Goal: Information Seeking & Learning: Learn about a topic

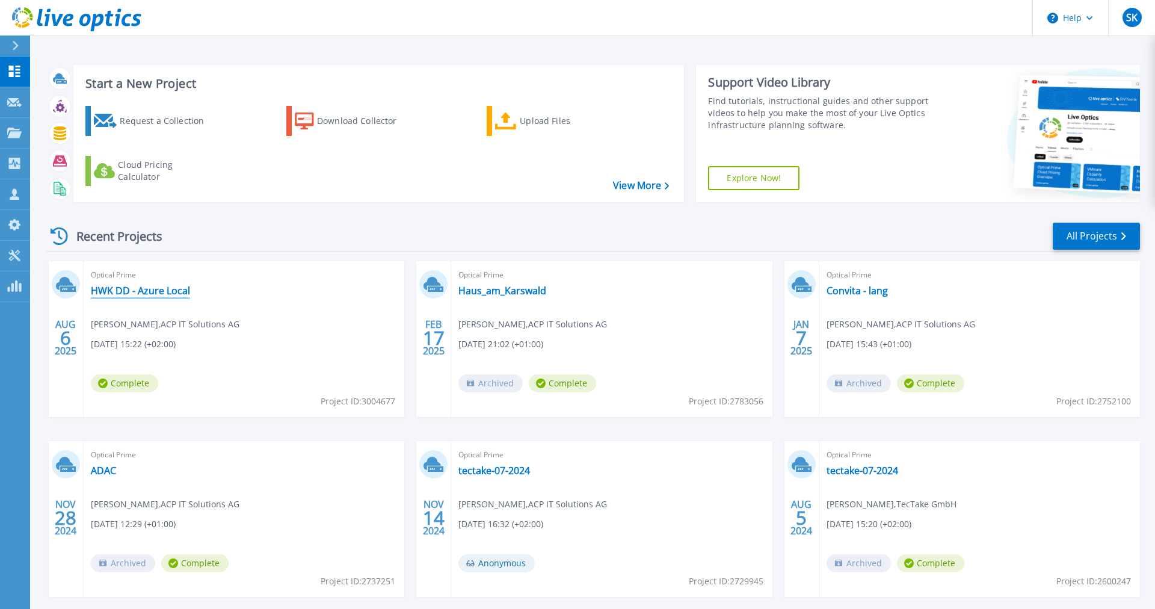
click at [144, 290] on link "HWK DD - Azure Local" at bounding box center [140, 290] width 99 height 12
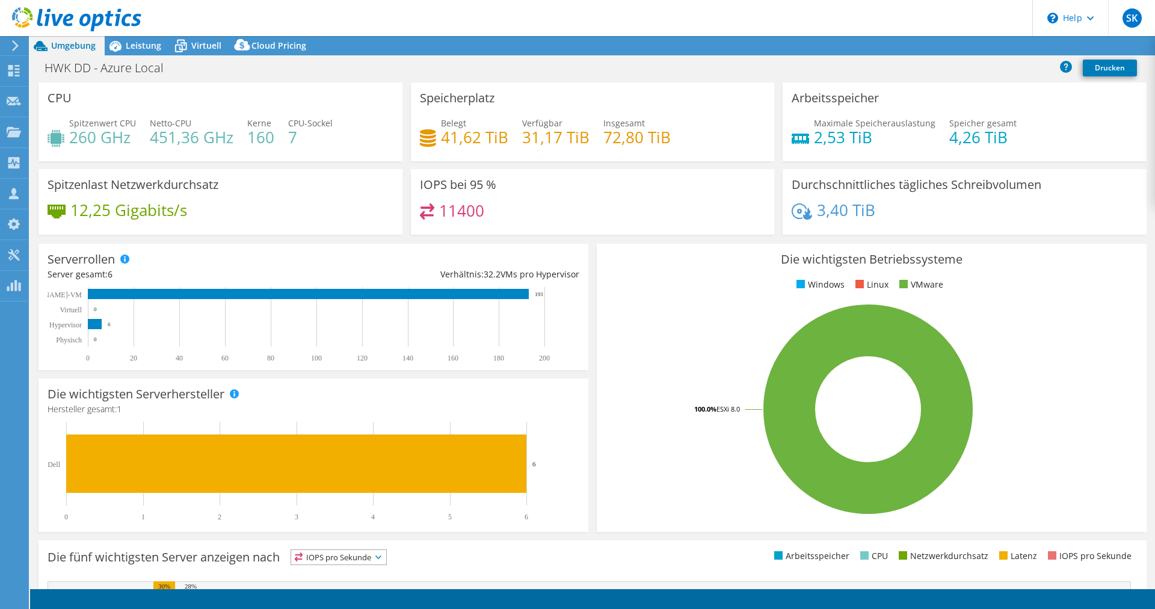
select select "USD"
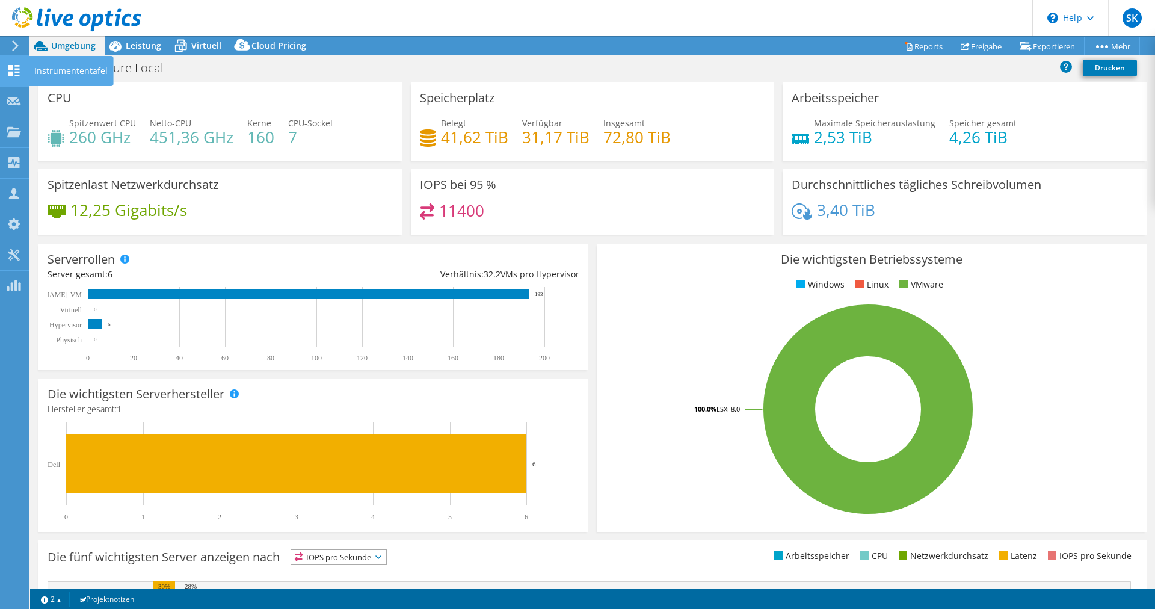
click at [16, 70] on icon at bounding box center [14, 70] width 14 height 11
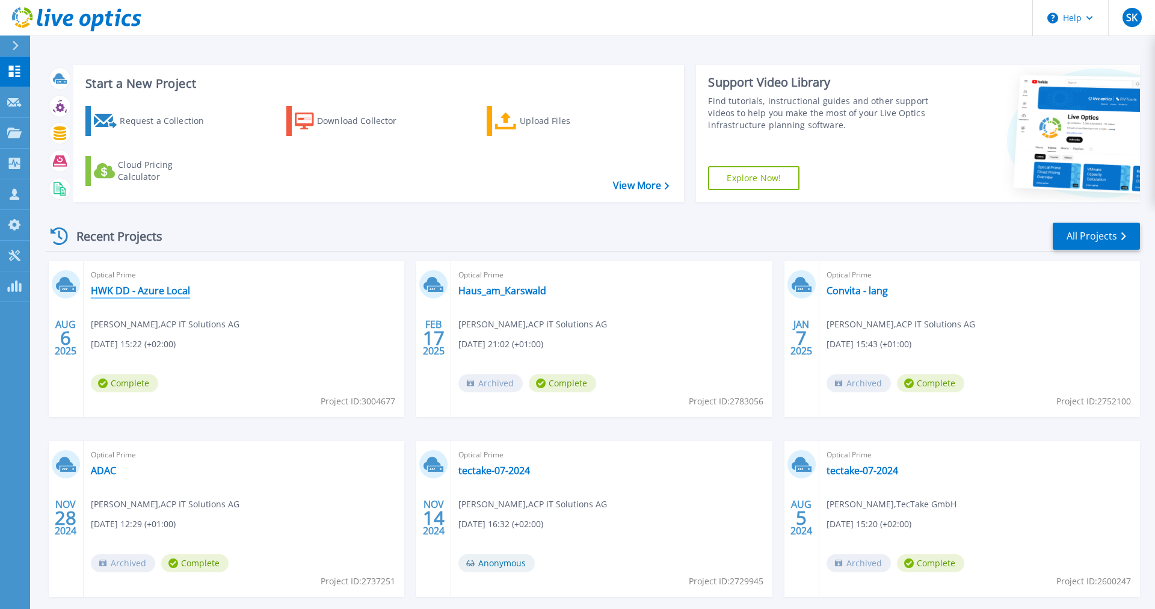
click at [190, 287] on link "HWK DD - Azure Local" at bounding box center [140, 290] width 99 height 12
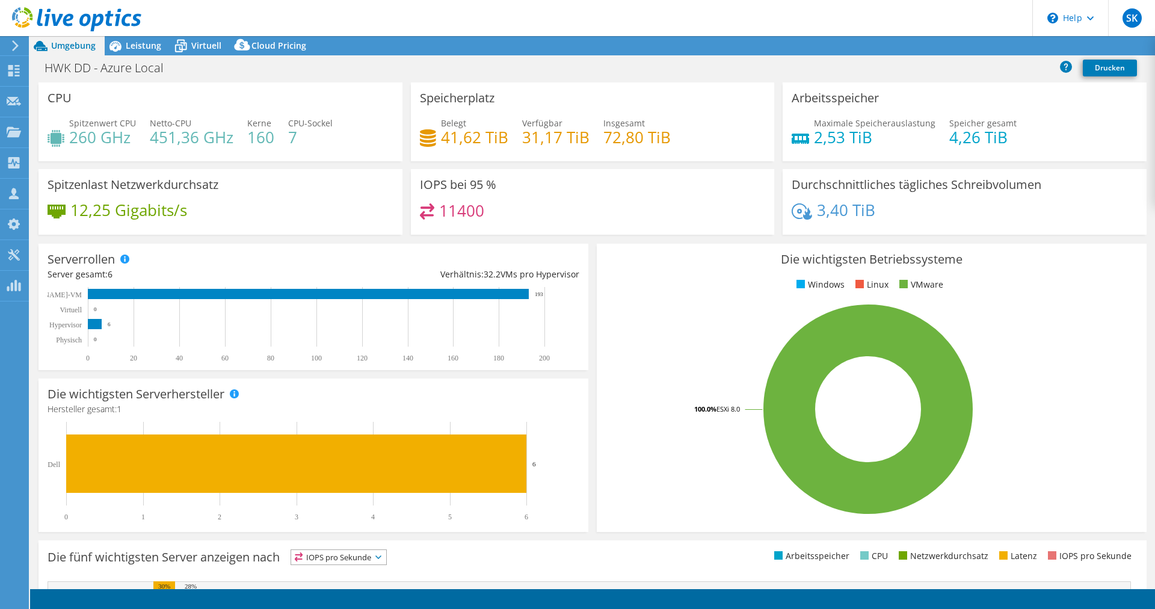
select select "USD"
drag, startPoint x: 477, startPoint y: 138, endPoint x: 441, endPoint y: 144, distance: 37.1
click at [441, 144] on h4 "41,62 TiB" at bounding box center [474, 136] width 67 height 13
click at [444, 142] on h4 "41,62 TiB" at bounding box center [474, 136] width 67 height 13
drag, startPoint x: 479, startPoint y: 138, endPoint x: 452, endPoint y: 136, distance: 27.2
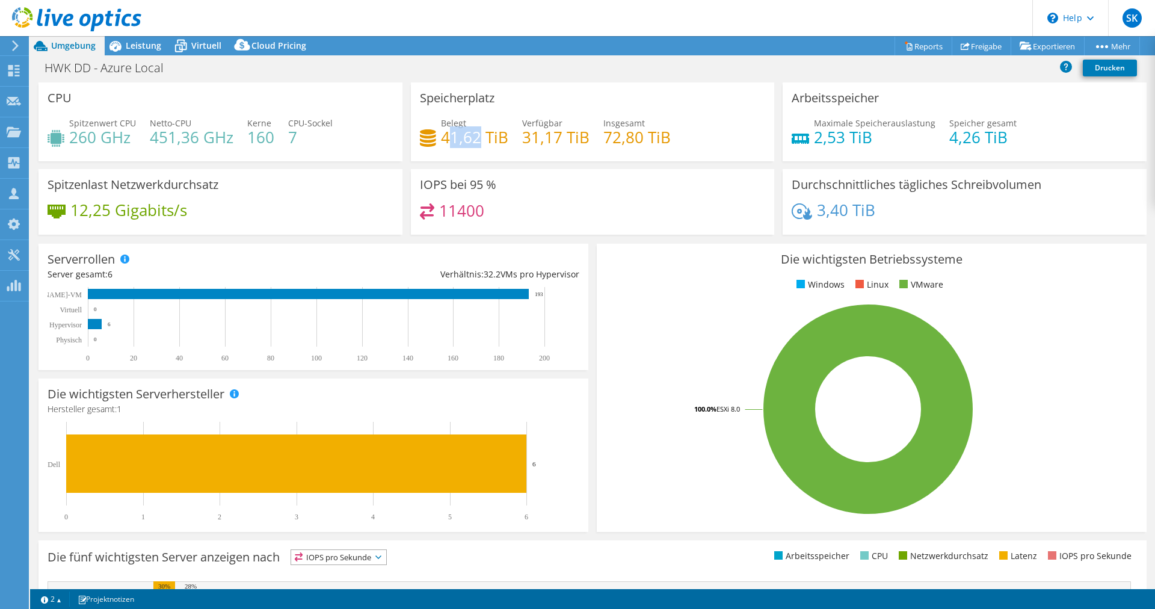
click at [452, 136] on h4 "41,62 TiB" at bounding box center [474, 136] width 67 height 13
click at [467, 213] on h4 "11400" at bounding box center [461, 210] width 45 height 13
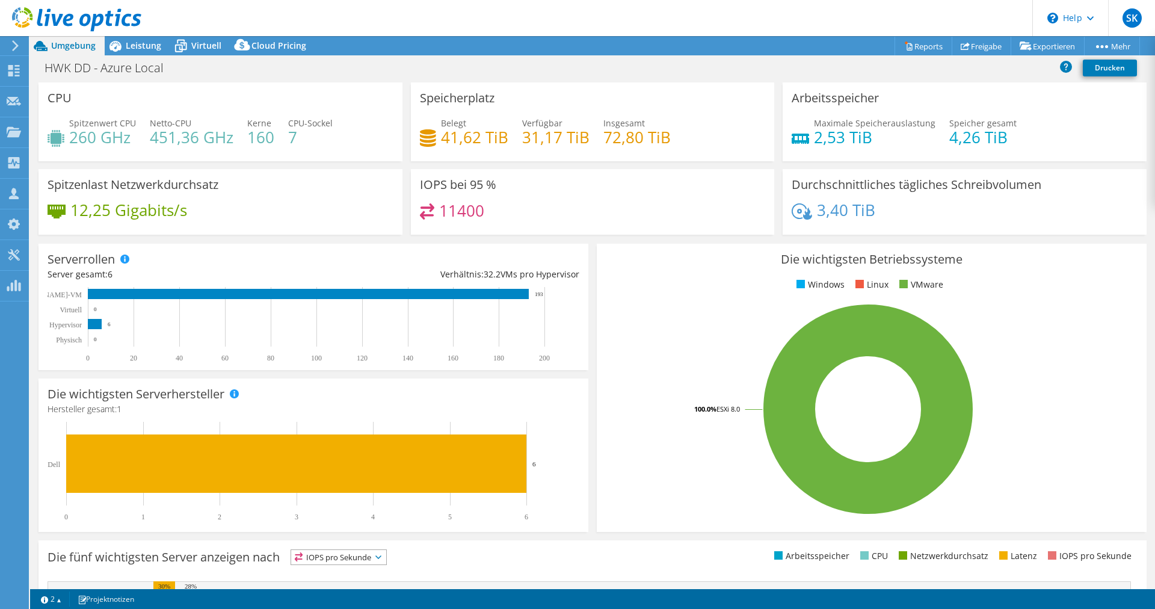
click at [467, 213] on h4 "11400" at bounding box center [461, 210] width 45 height 13
click at [450, 135] on h4 "41,62 TiB" at bounding box center [474, 136] width 67 height 13
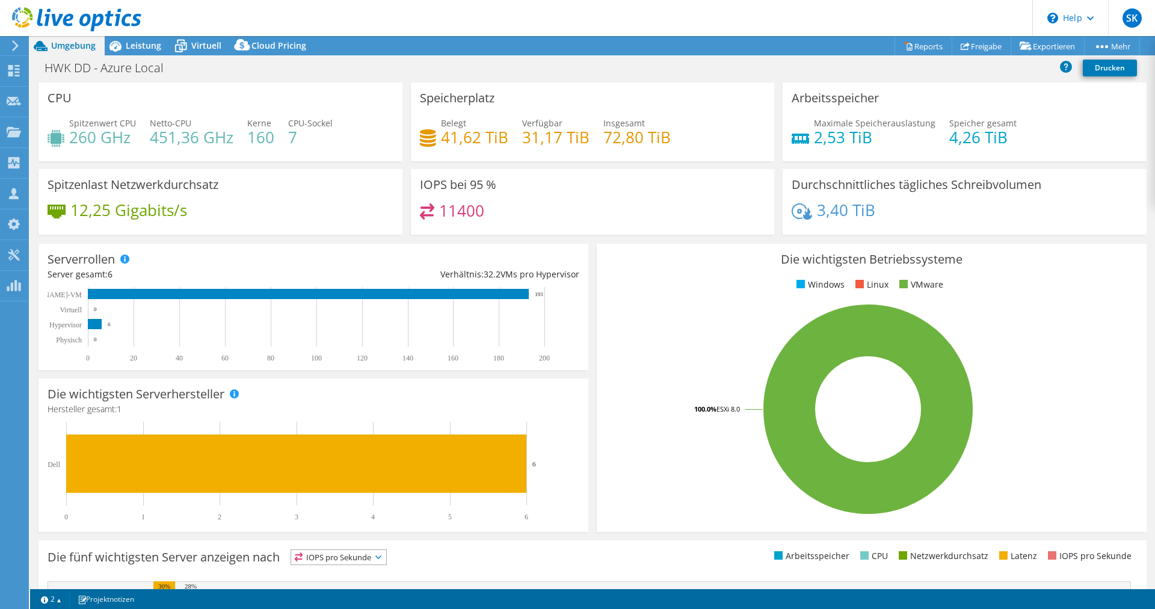
click at [450, 135] on h4 "41,62 TiB" at bounding box center [474, 136] width 67 height 13
click at [450, 212] on h4 "11400" at bounding box center [461, 210] width 45 height 13
click at [450, 140] on h4 "41,62 TiB" at bounding box center [474, 136] width 67 height 13
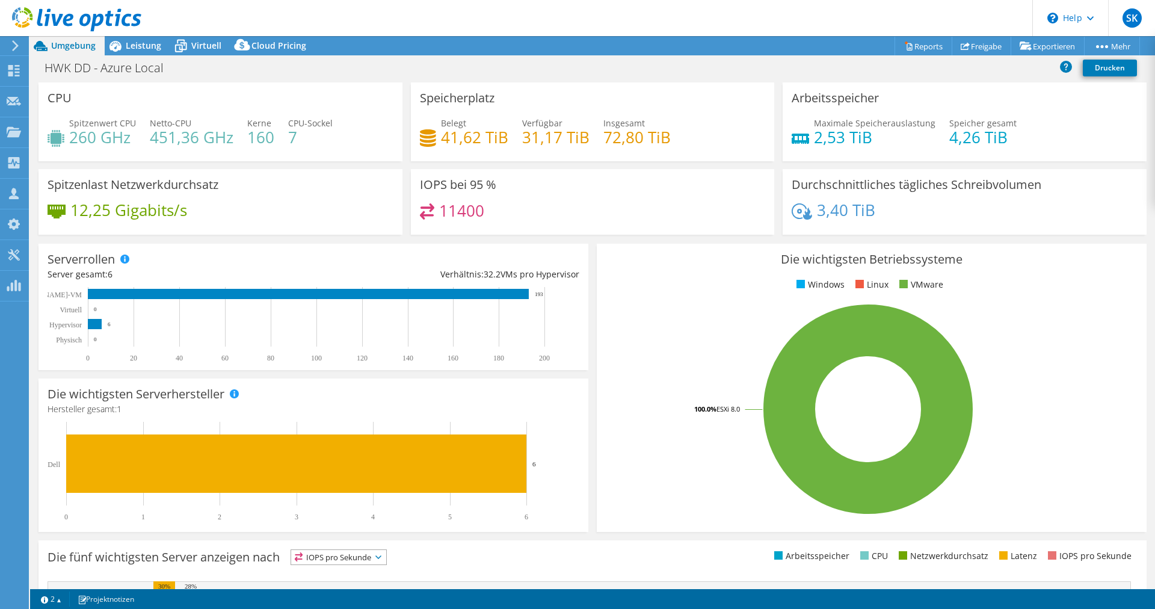
click at [450, 140] on h4 "41,62 TiB" at bounding box center [474, 136] width 67 height 13
click at [471, 141] on h4 "41,62 TiB" at bounding box center [474, 136] width 67 height 13
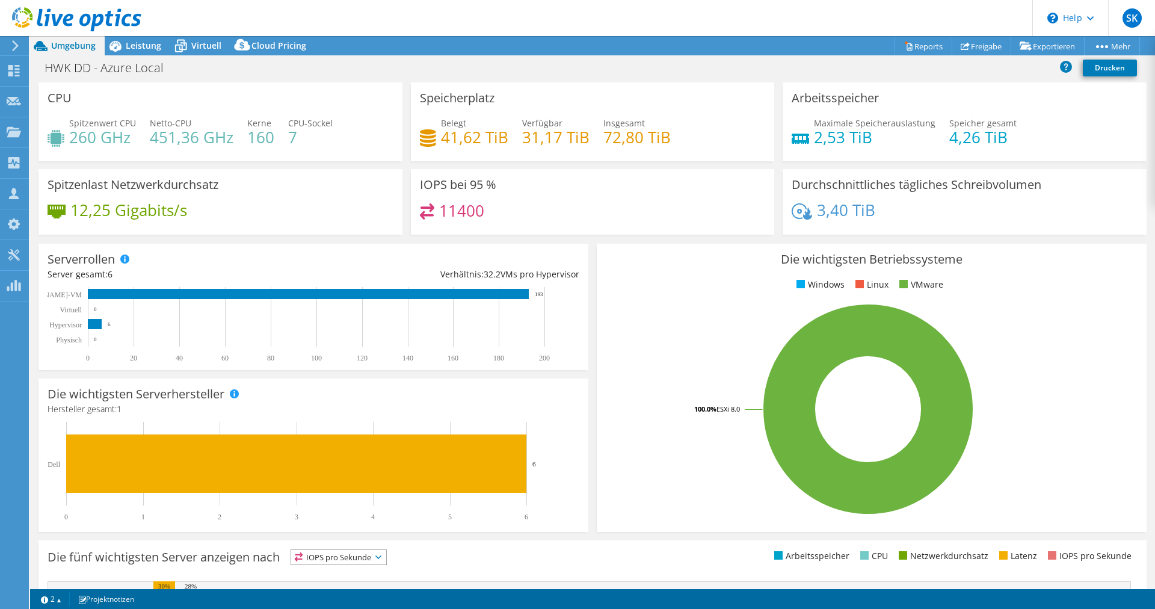
click at [456, 210] on h4 "11400" at bounding box center [461, 210] width 45 height 13
click at [204, 44] on span "Virtuell" at bounding box center [206, 45] width 30 height 11
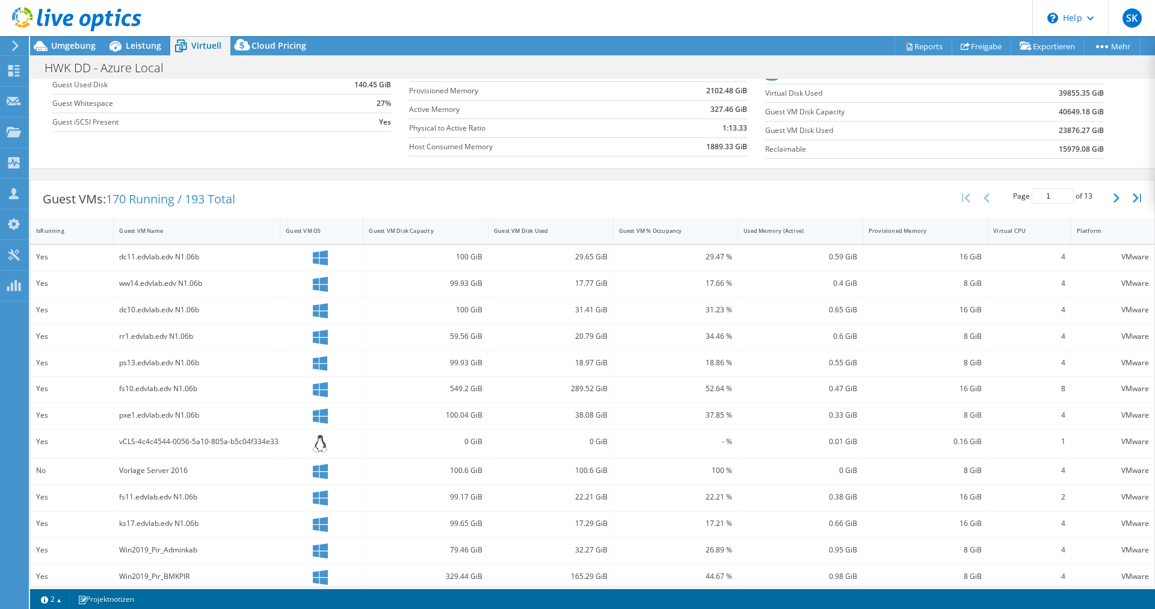
scroll to position [200, 0]
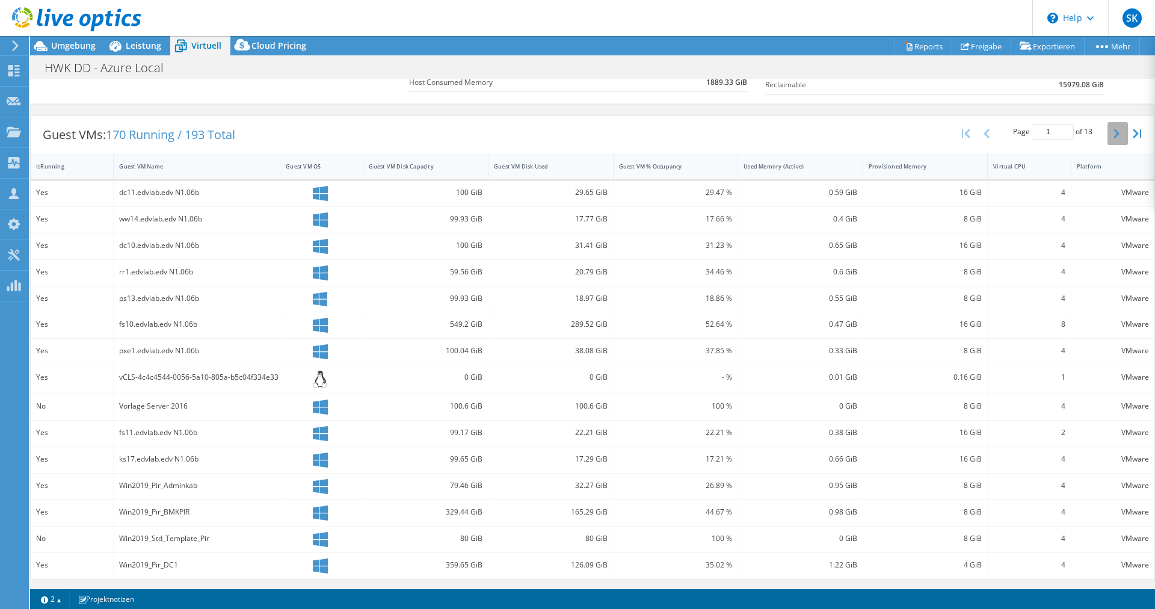
click at [1117, 126] on button "button" at bounding box center [1117, 133] width 20 height 23
click at [1117, 126] on button "button" at bounding box center [1117, 132] width 20 height 23
click at [1117, 126] on button "button" at bounding box center [1117, 135] width 20 height 23
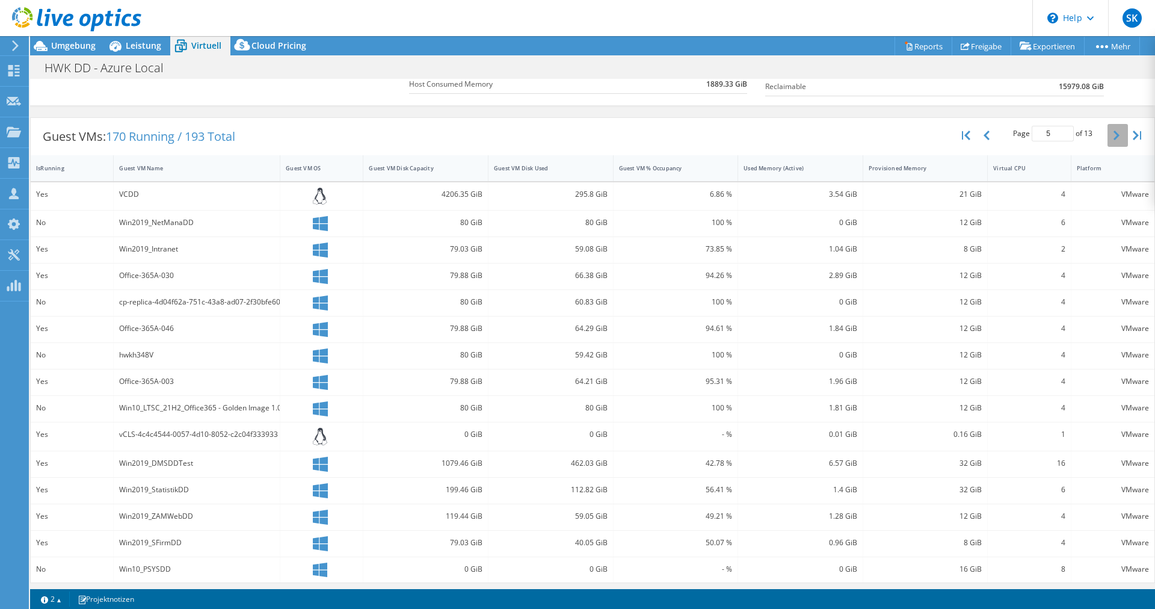
click at [1117, 126] on button "button" at bounding box center [1117, 135] width 20 height 23
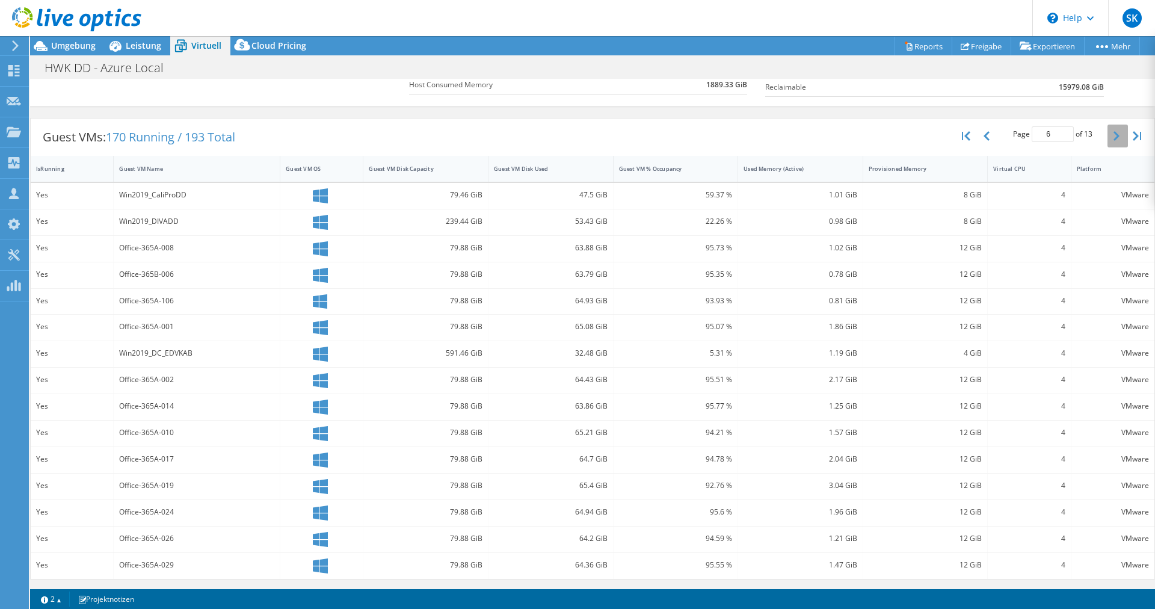
click at [1117, 126] on button "button" at bounding box center [1117, 135] width 20 height 23
click at [1112, 137] on button "button" at bounding box center [1117, 135] width 20 height 23
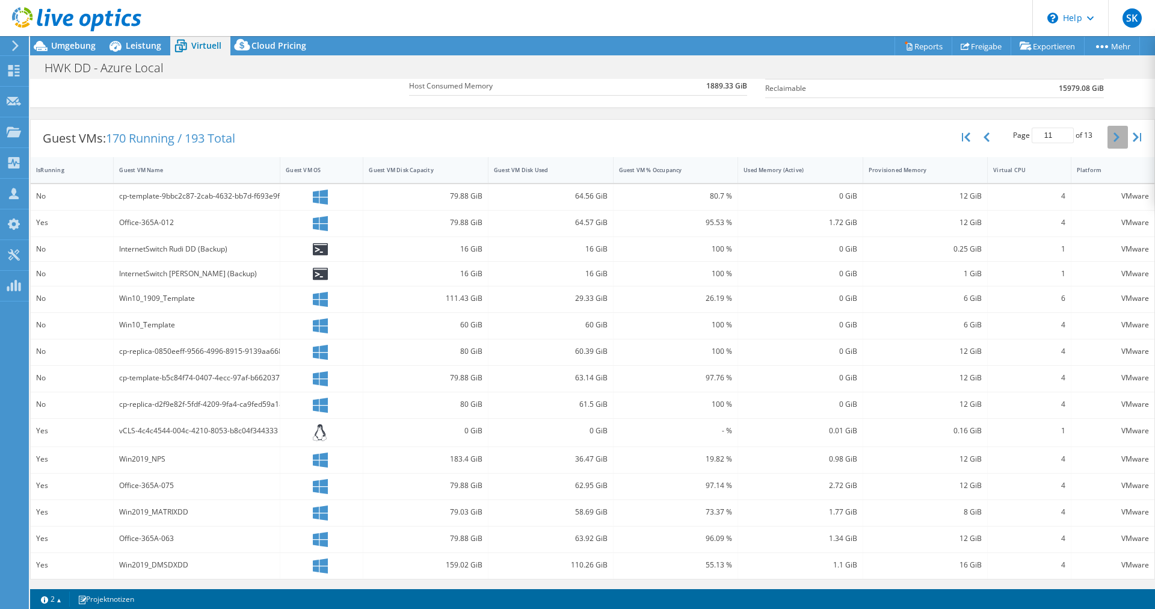
click at [1112, 137] on button "button" at bounding box center [1117, 137] width 20 height 23
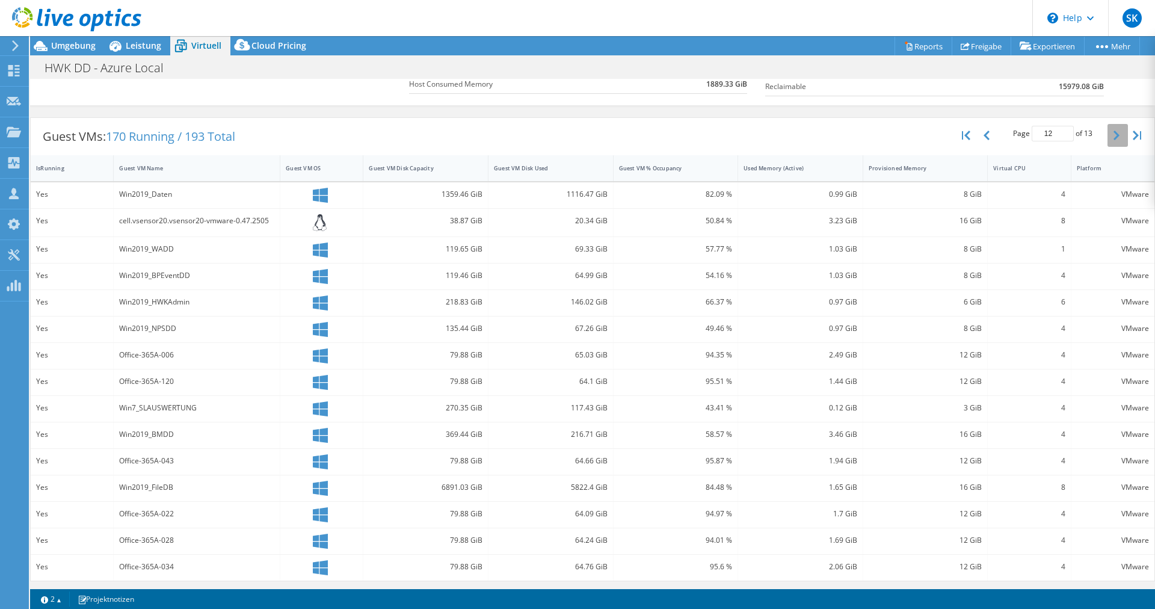
click at [1112, 131] on button "button" at bounding box center [1117, 135] width 20 height 23
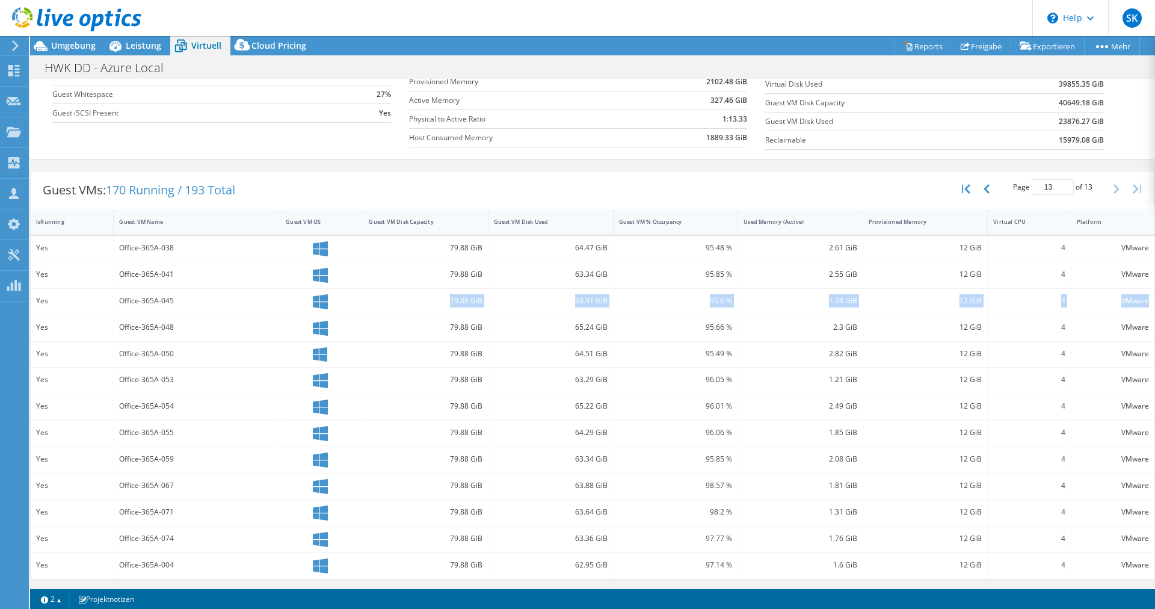
drag, startPoint x: 1147, startPoint y: 286, endPoint x: 1147, endPoint y: 296, distance: 10.2
click at [1147, 288] on div "VMware" at bounding box center [1112, 275] width 83 height 26
click at [424, 330] on div "79.88 GiB" at bounding box center [426, 327] width 114 height 13
click at [158, 299] on div "Office-365A-045" at bounding box center [196, 300] width 155 height 13
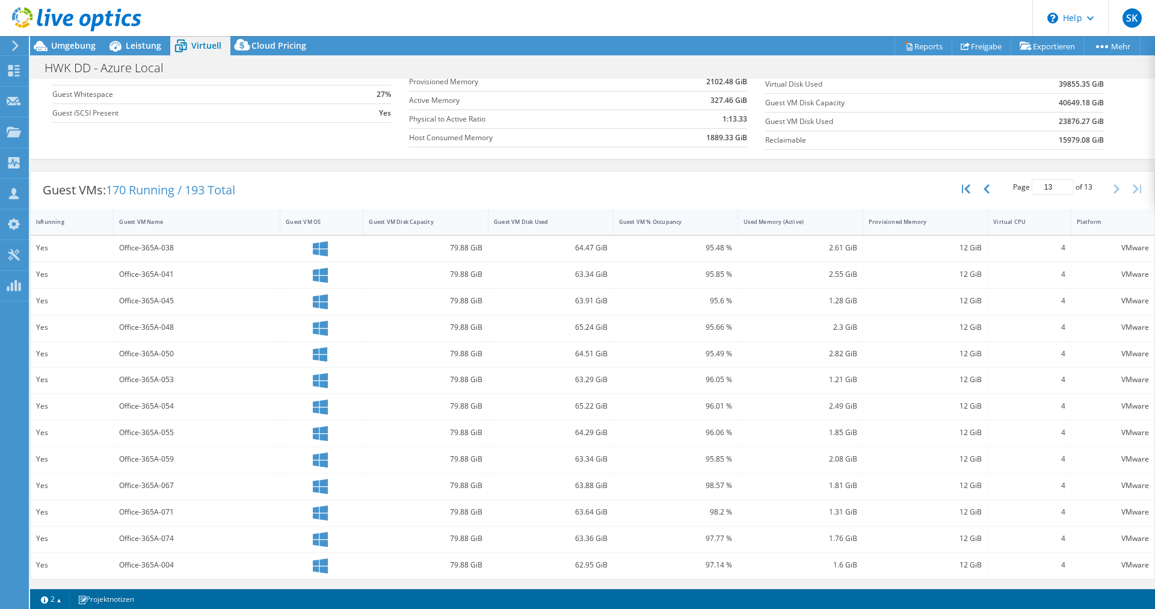
click at [158, 299] on div "Office-365A-045" at bounding box center [196, 300] width 155 height 13
click at [142, 299] on div "Office-365A-045" at bounding box center [196, 300] width 155 height 13
click at [152, 49] on span "Leistung" at bounding box center [143, 45] width 35 height 11
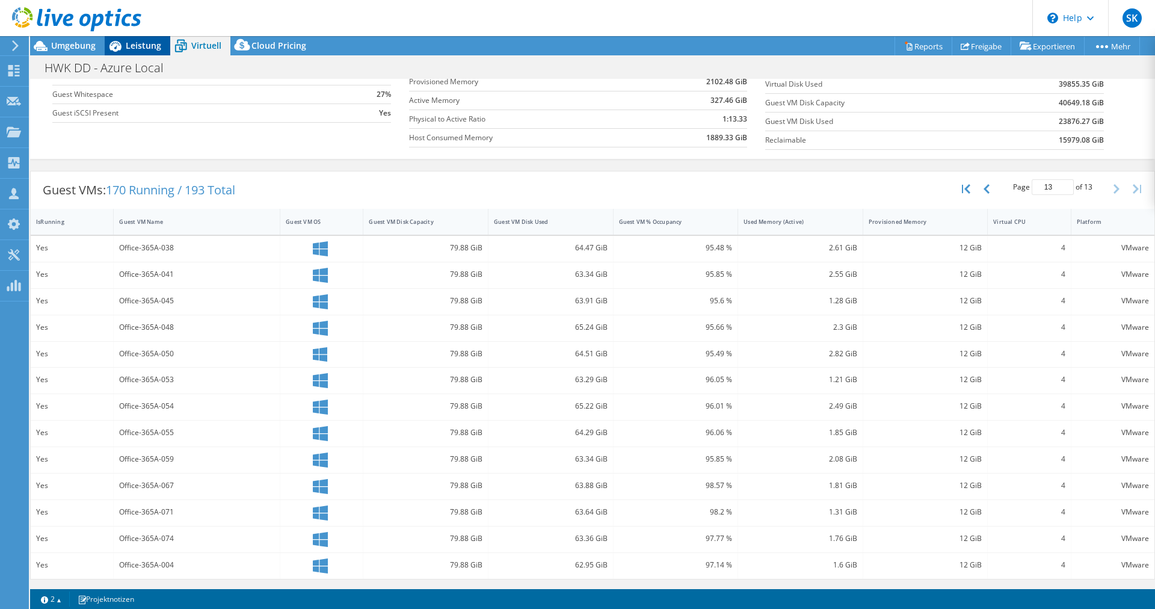
scroll to position [0, 0]
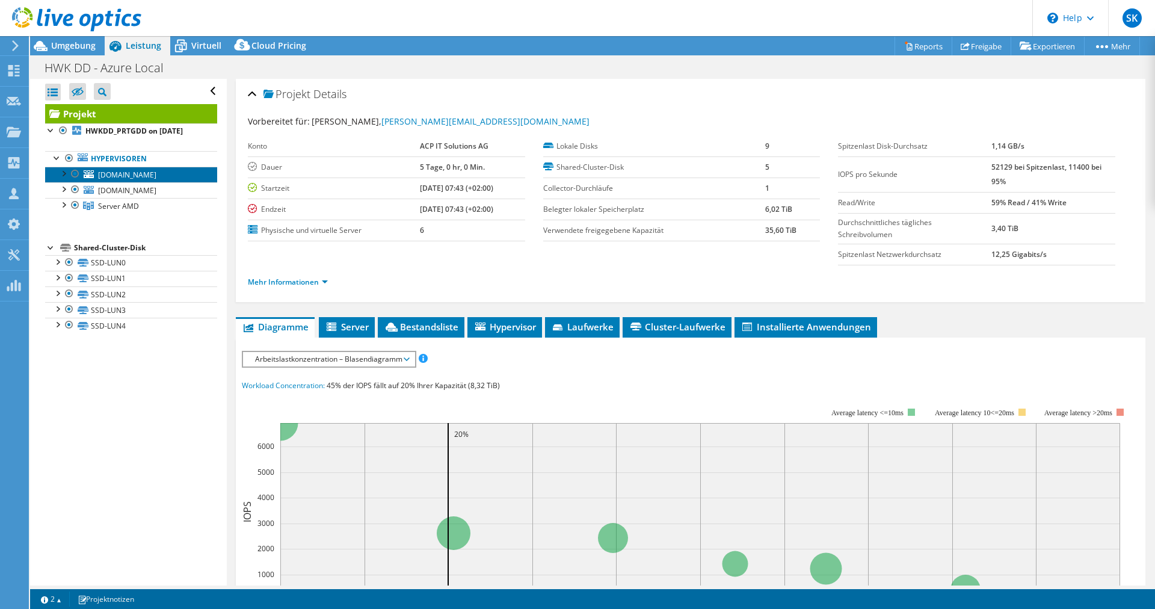
click at [55, 172] on link "esxbzdd.hwkdd.hwk-dresden.de" at bounding box center [131, 175] width 172 height 16
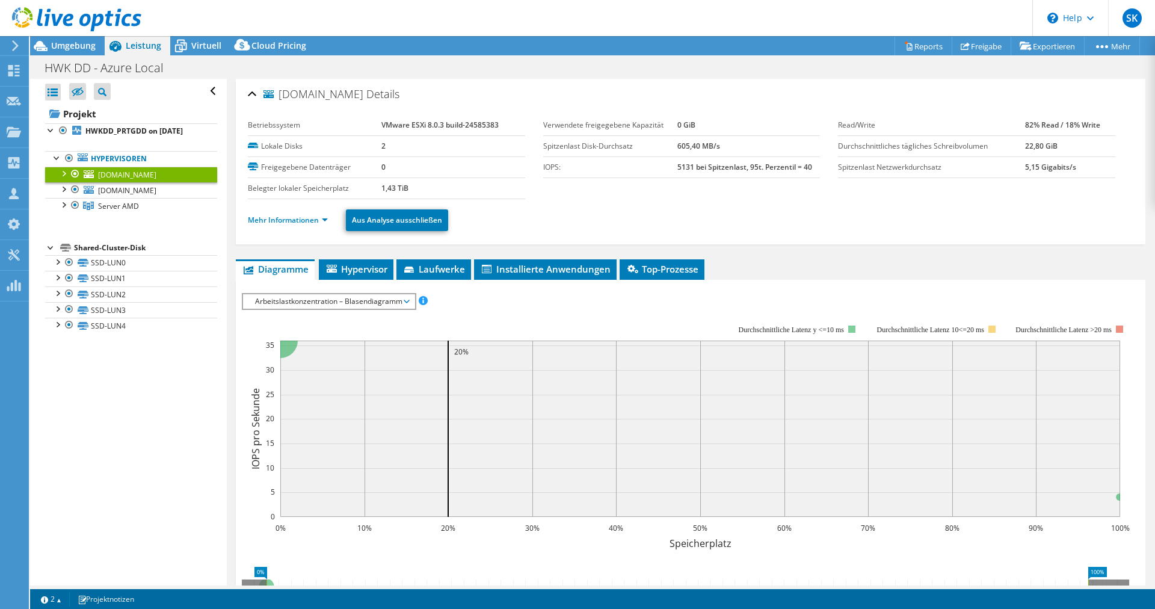
click at [73, 172] on div at bounding box center [75, 174] width 12 height 14
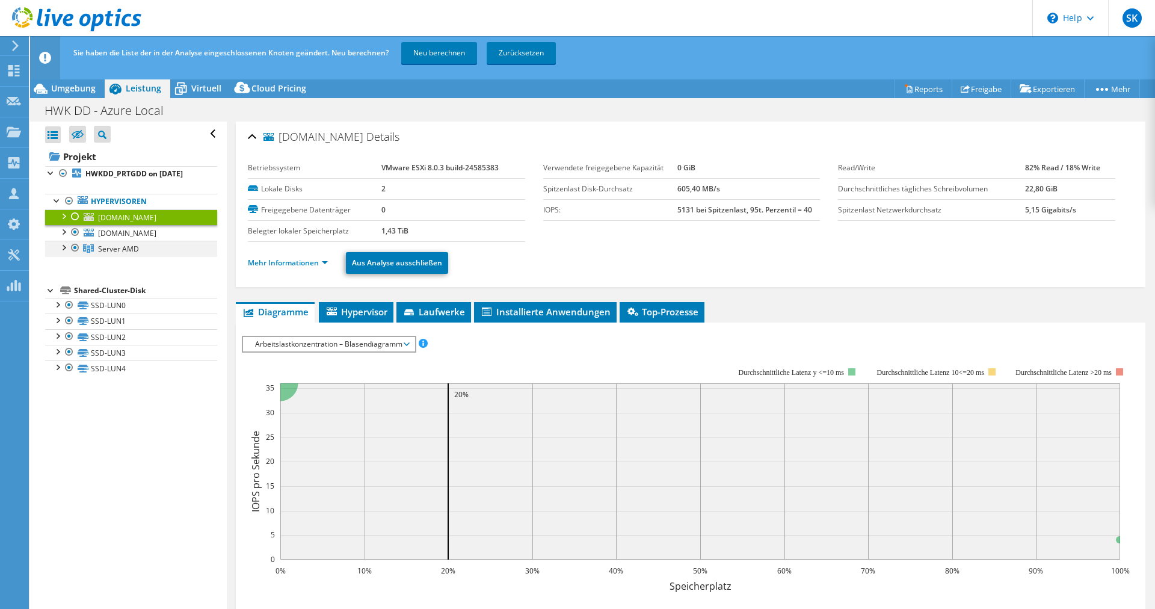
click at [75, 255] on div at bounding box center [75, 248] width 12 height 14
click at [73, 239] on div at bounding box center [75, 232] width 12 height 14
click at [444, 49] on link "Neu berechnen" at bounding box center [439, 53] width 76 height 22
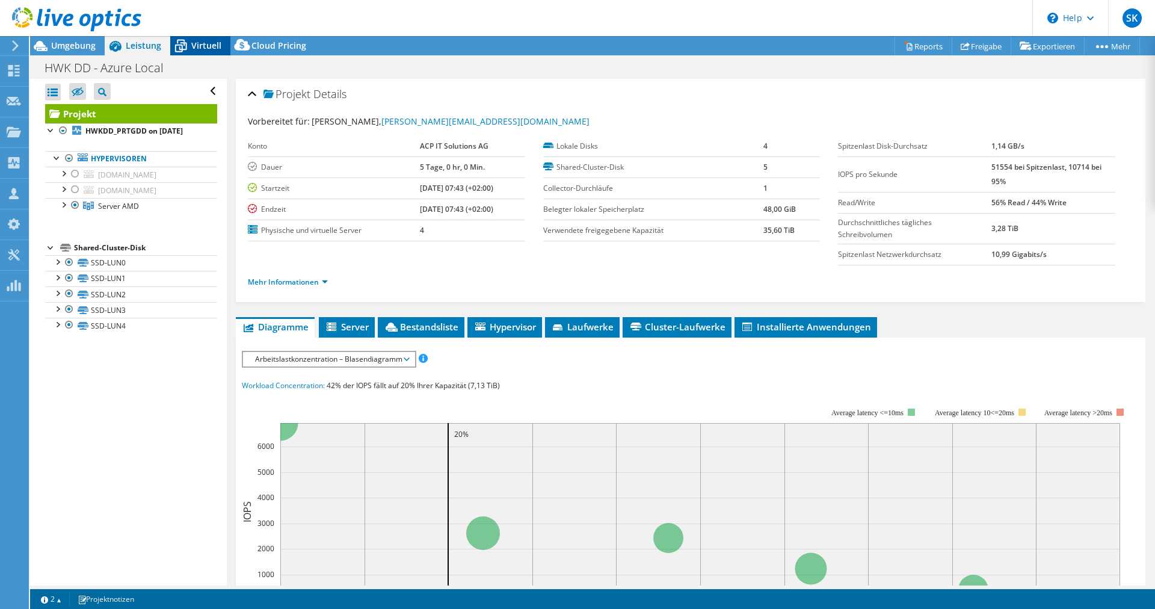
click at [190, 43] on icon at bounding box center [180, 45] width 21 height 21
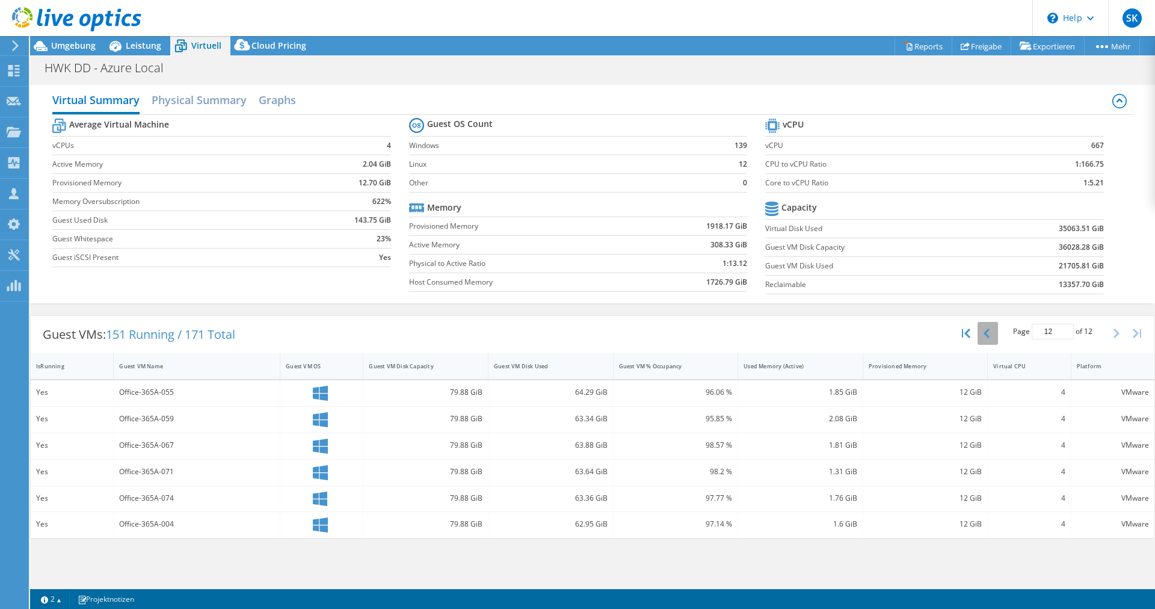
click at [992, 328] on button "button" at bounding box center [987, 333] width 20 height 23
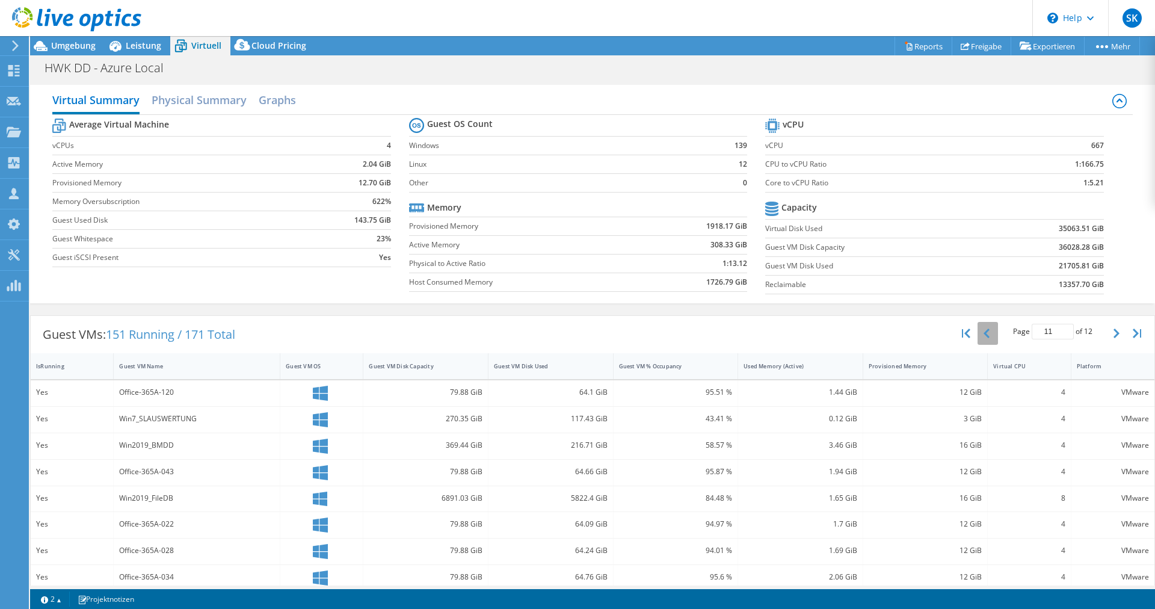
click at [992, 328] on button "button" at bounding box center [987, 333] width 20 height 23
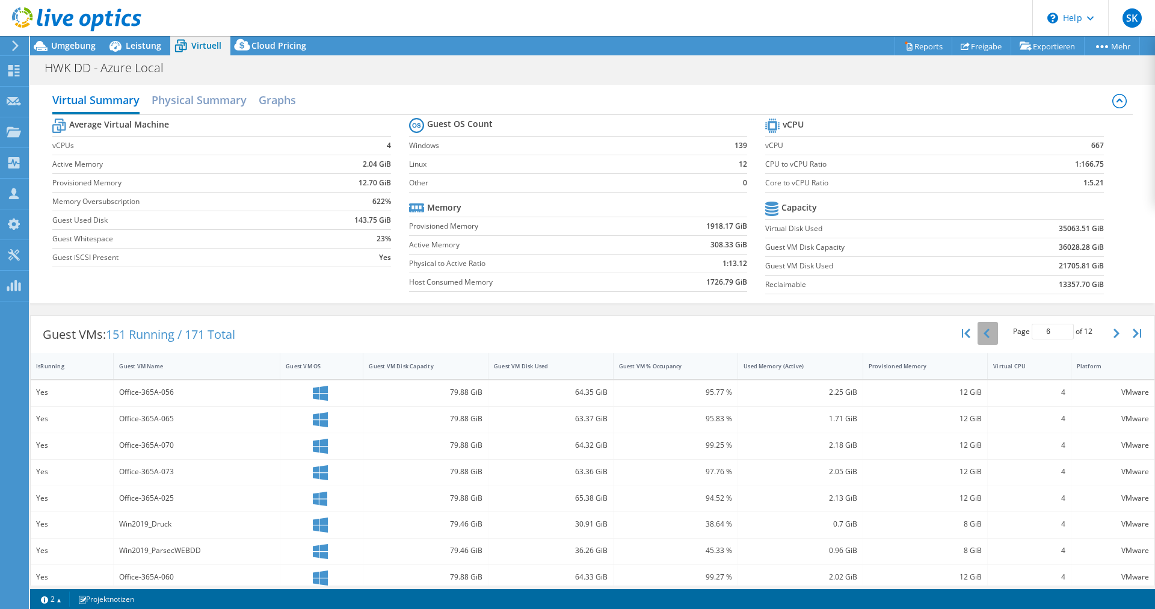
click at [992, 328] on button "button" at bounding box center [987, 333] width 20 height 23
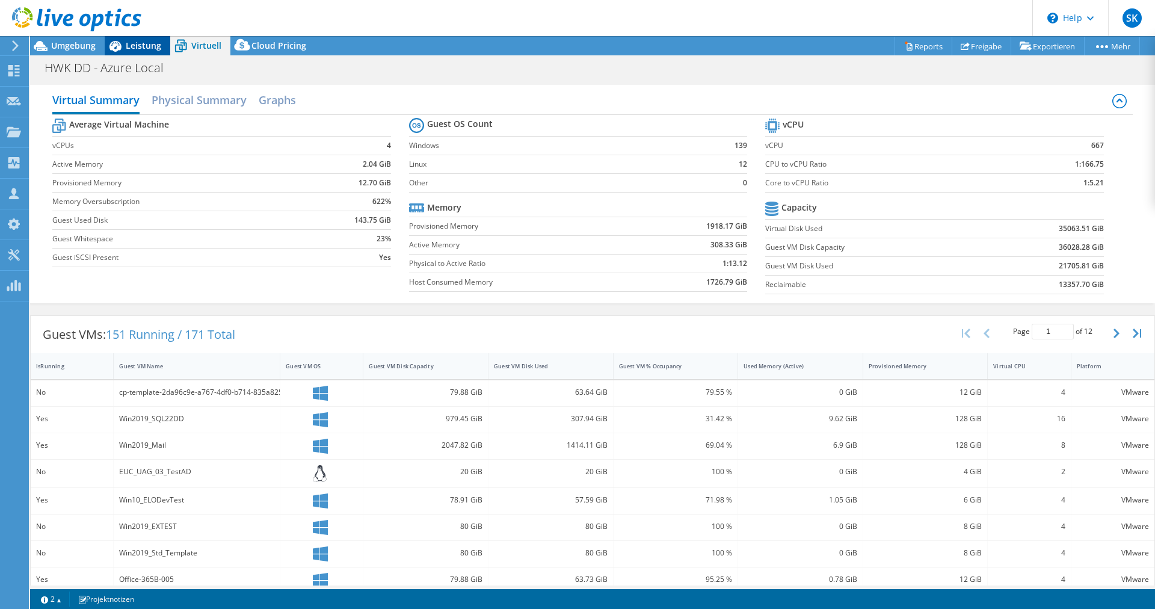
click at [143, 44] on span "Leistung" at bounding box center [143, 45] width 35 height 11
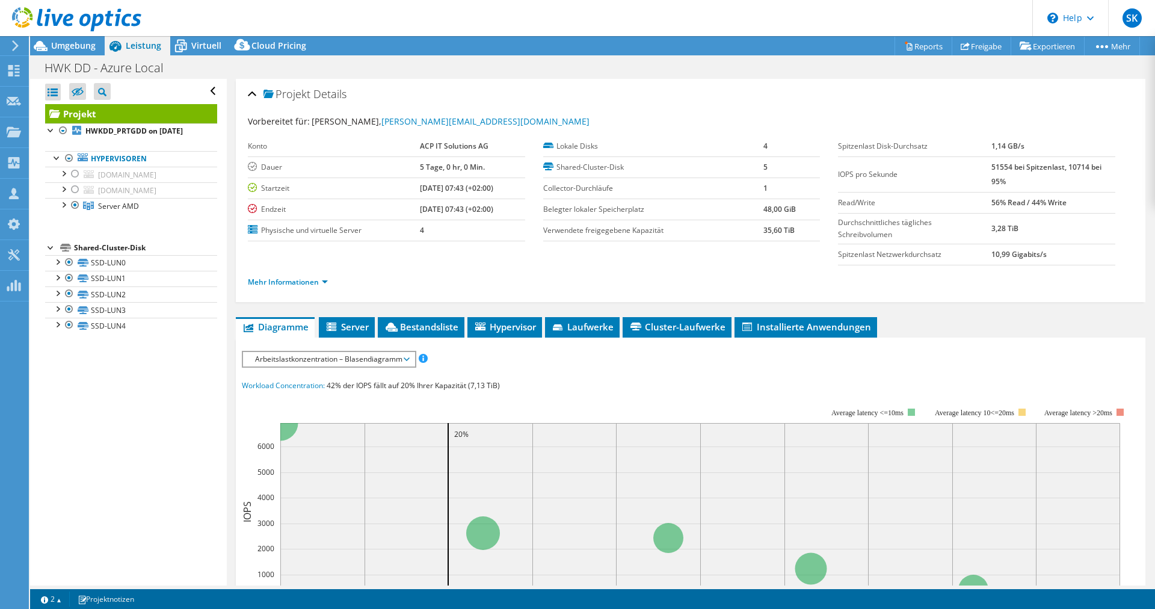
click at [420, 170] on b "5 Tage, 0 hr, 0 Min." at bounding box center [452, 167] width 65 height 10
click at [779, 209] on b "48,00 GiB" at bounding box center [779, 209] width 32 height 10
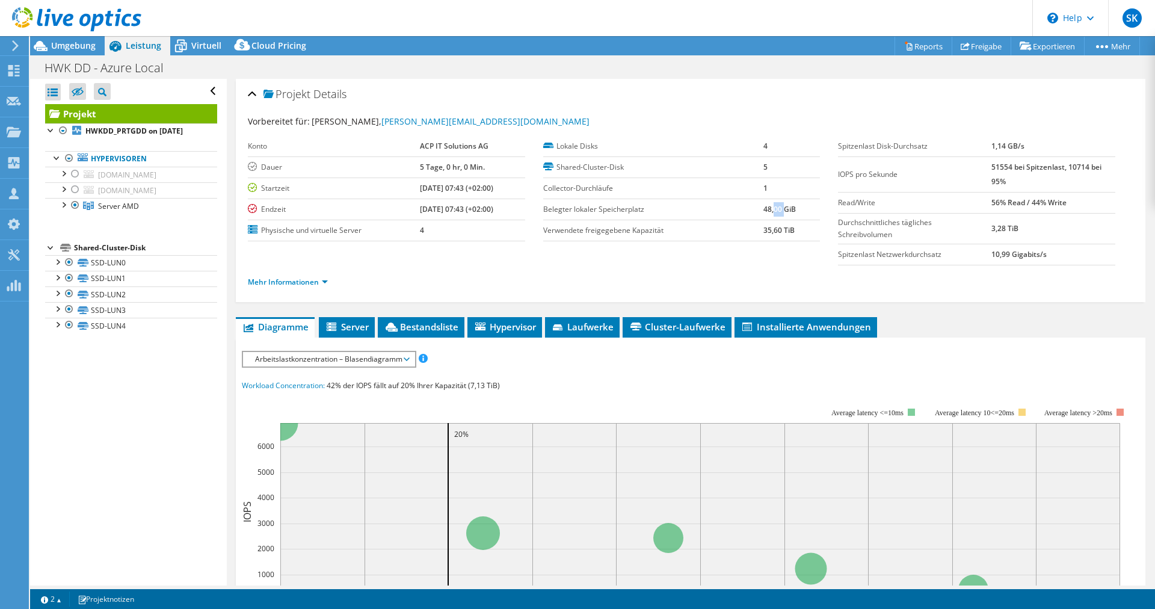
click at [779, 209] on b "48,00 GiB" at bounding box center [779, 209] width 32 height 10
click at [768, 225] on b "35,60 TiB" at bounding box center [778, 230] width 31 height 10
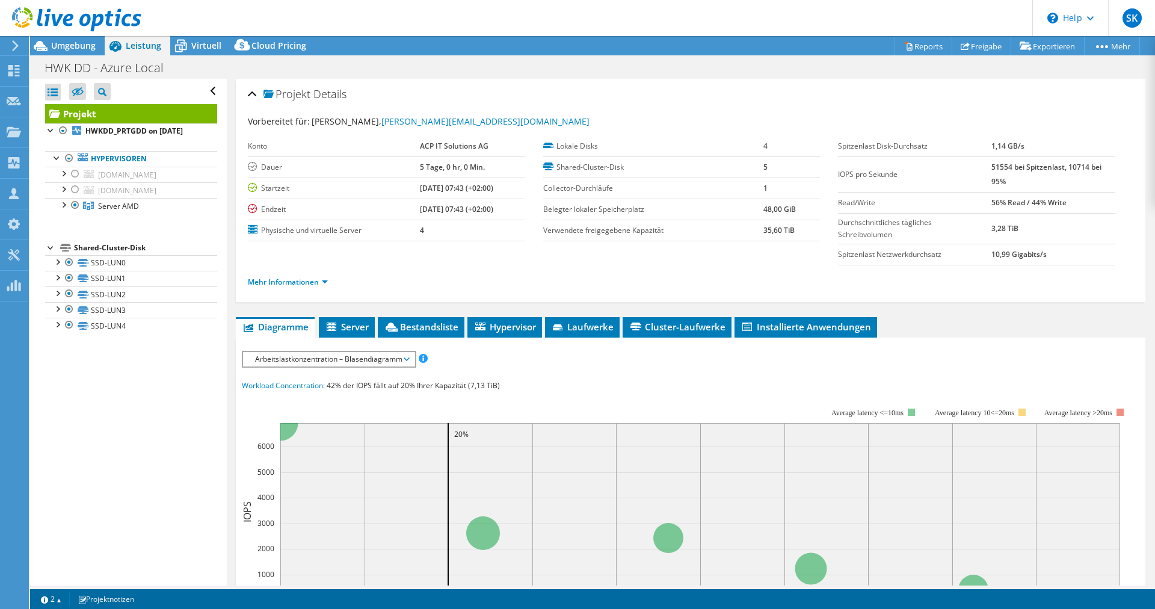
click at [768, 225] on b "35,60 TiB" at bounding box center [778, 230] width 31 height 10
click at [750, 252] on section "Vorbereitet für: Felix Allerdt, felix.allerdt@acp.de Konto ACP IT Solutions AG …" at bounding box center [690, 207] width 885 height 184
click at [607, 168] on label "Shared-Cluster-Disk" at bounding box center [653, 167] width 220 height 12
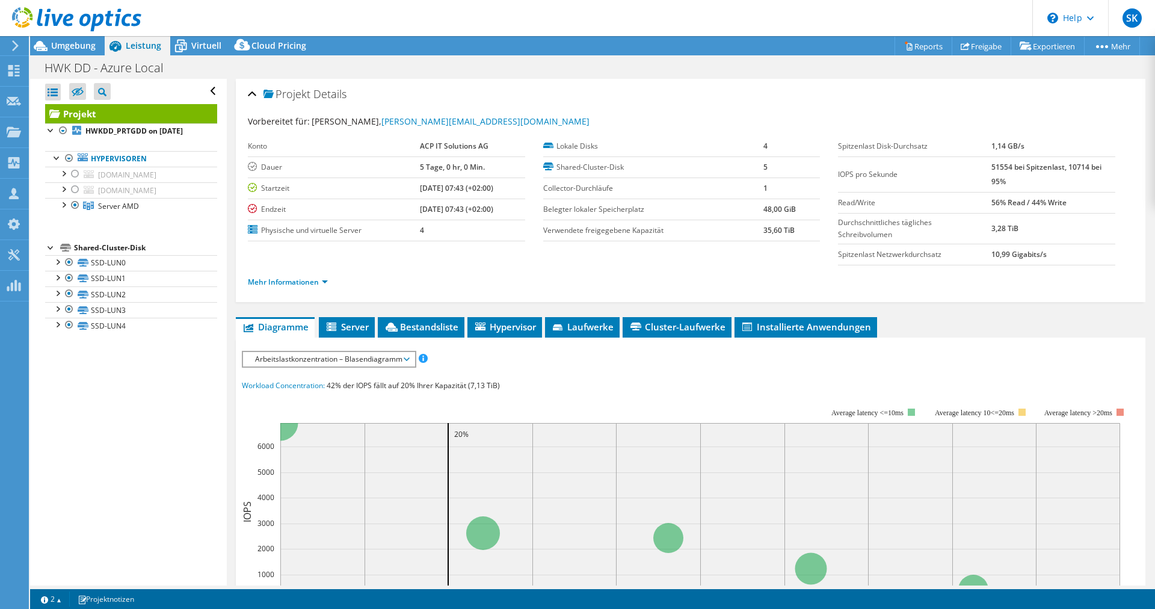
click at [607, 168] on label "Shared-Cluster-Disk" at bounding box center [653, 167] width 220 height 12
click at [576, 330] on span "Laufwerke" at bounding box center [582, 327] width 63 height 12
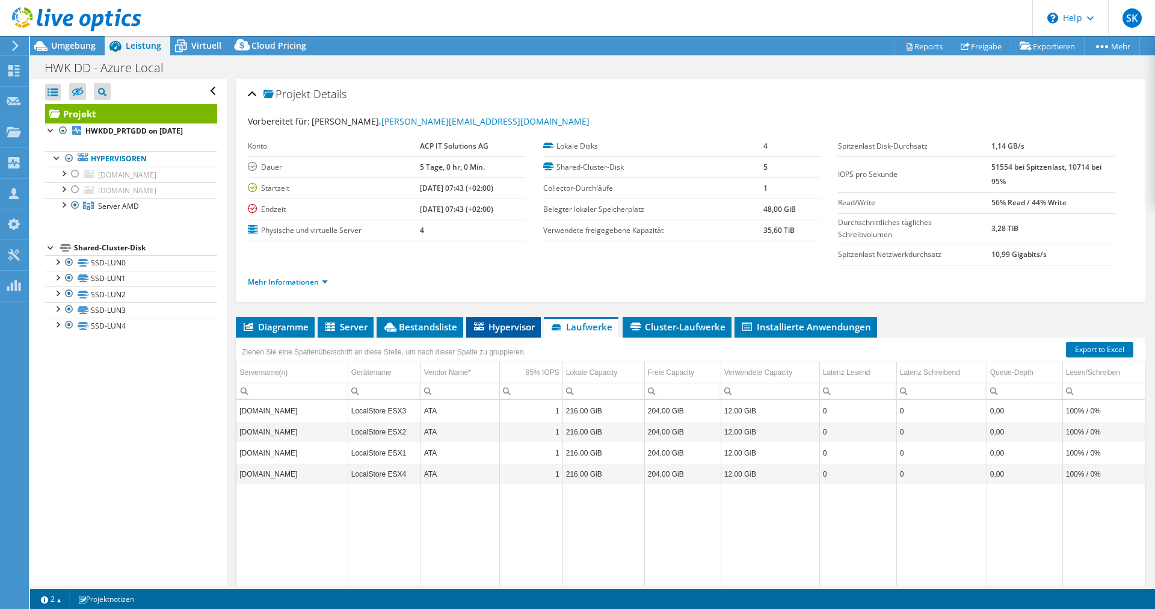
click at [508, 329] on span "Hypervisor" at bounding box center [503, 327] width 63 height 12
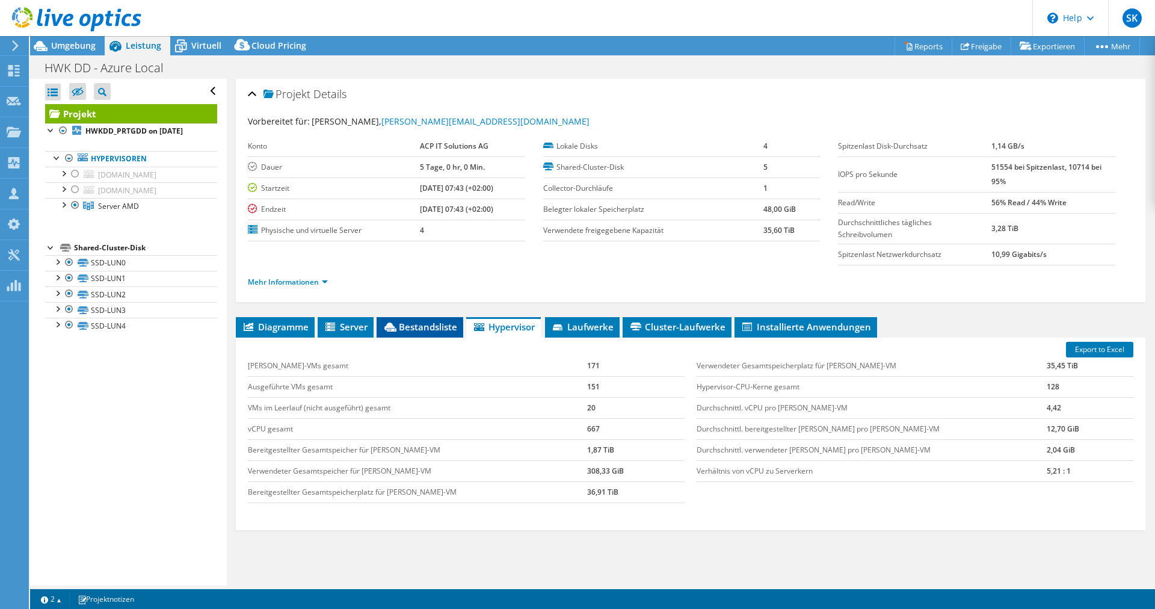
click at [441, 332] on span "Bestandsliste" at bounding box center [419, 327] width 75 height 12
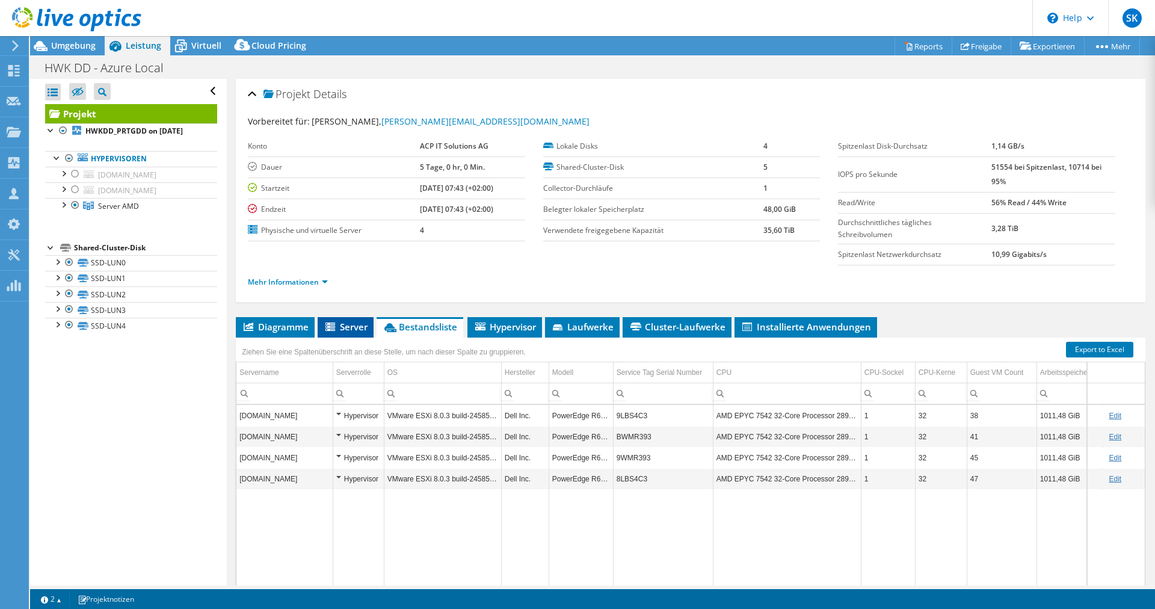
click at [358, 335] on li "Server" at bounding box center [346, 327] width 56 height 20
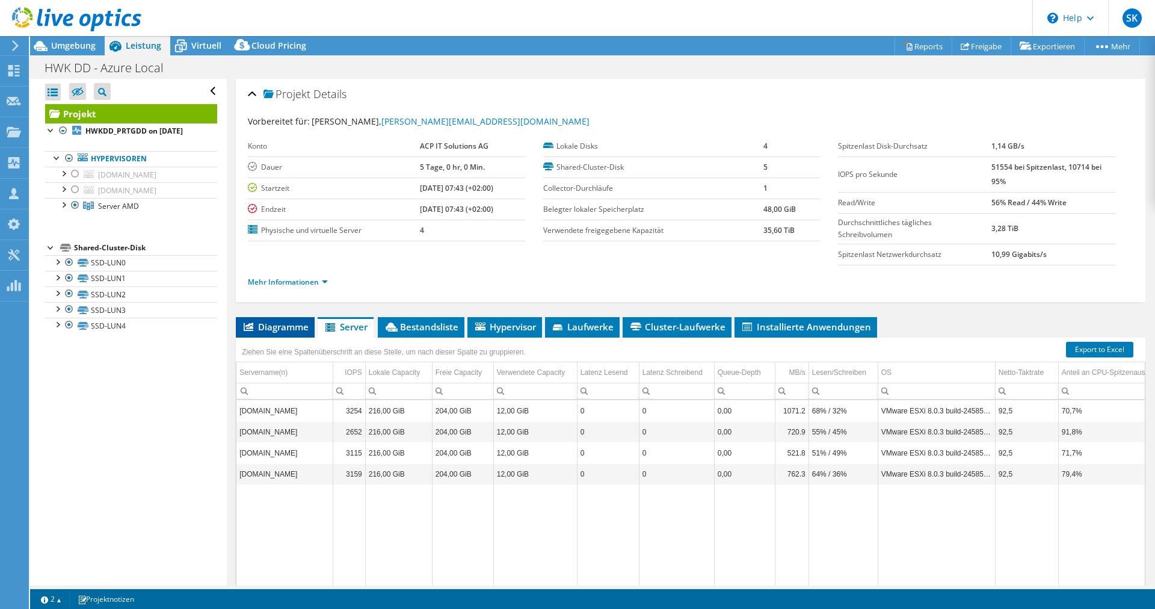
click at [295, 330] on span "Diagramme" at bounding box center [275, 327] width 67 height 12
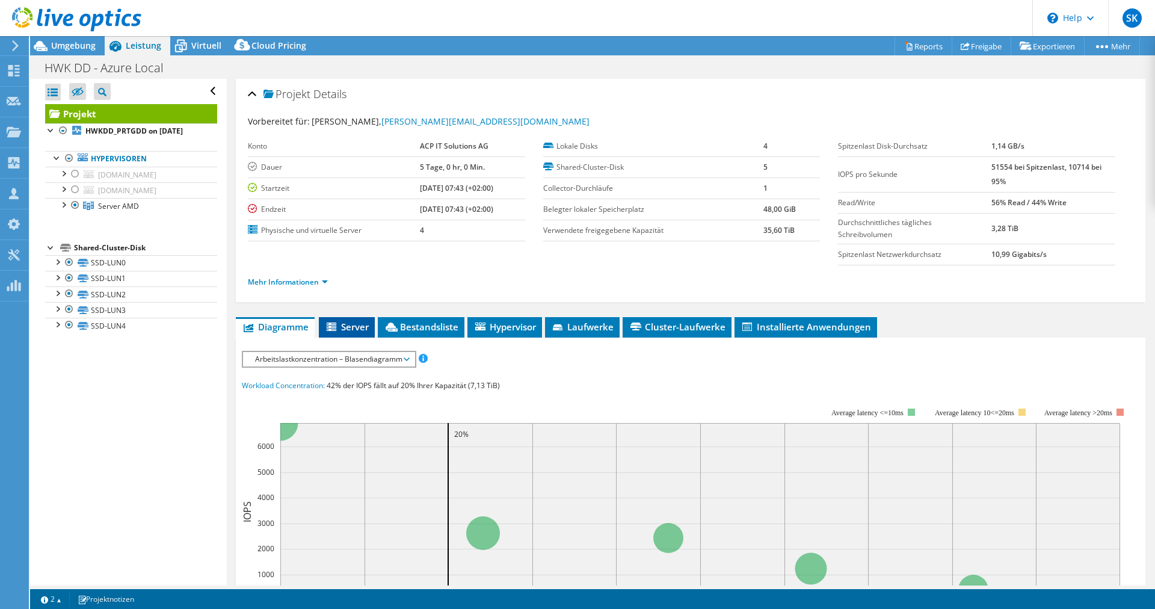
click at [342, 321] on span "Server" at bounding box center [347, 327] width 44 height 12
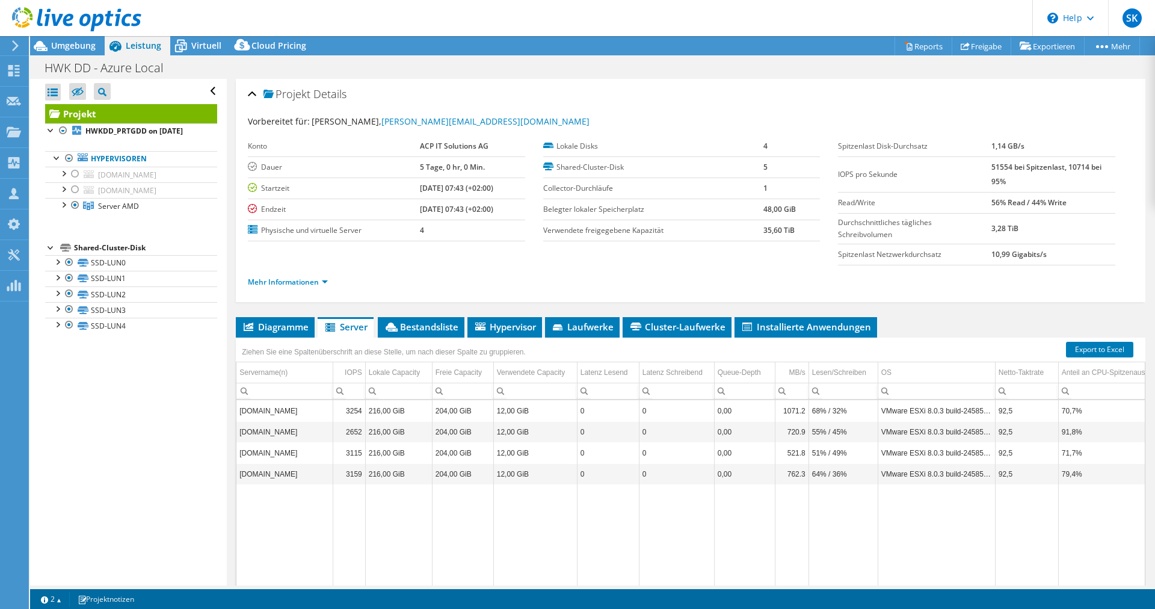
scroll to position [54, 0]
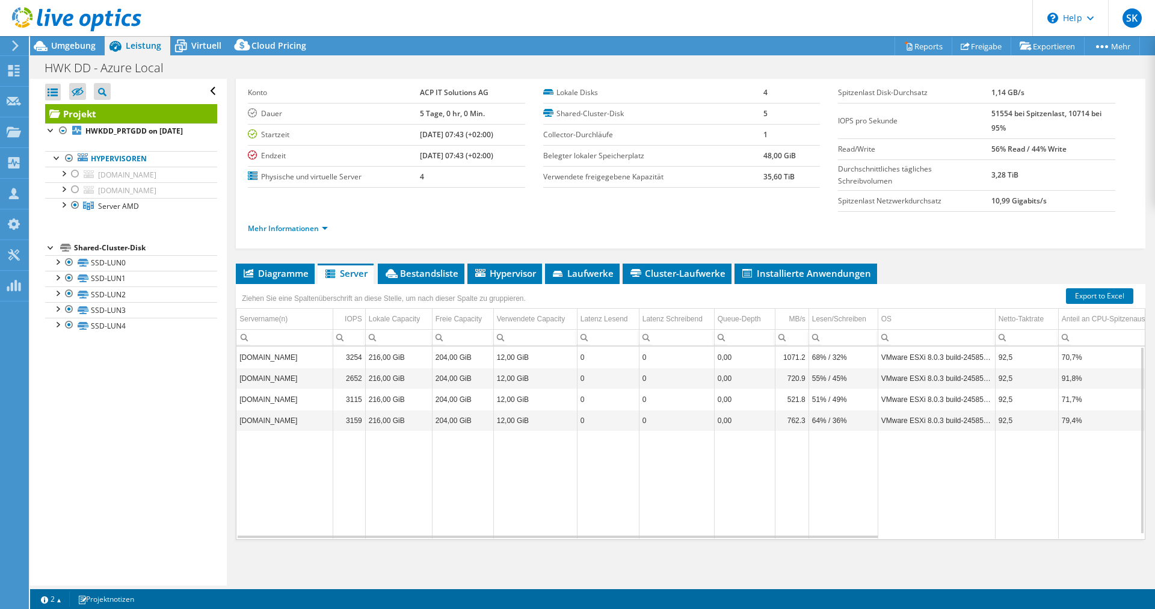
click at [1069, 357] on td "70,7%" at bounding box center [1118, 356] width 121 height 21
click at [1067, 377] on td "91,8%" at bounding box center [1118, 377] width 121 height 21
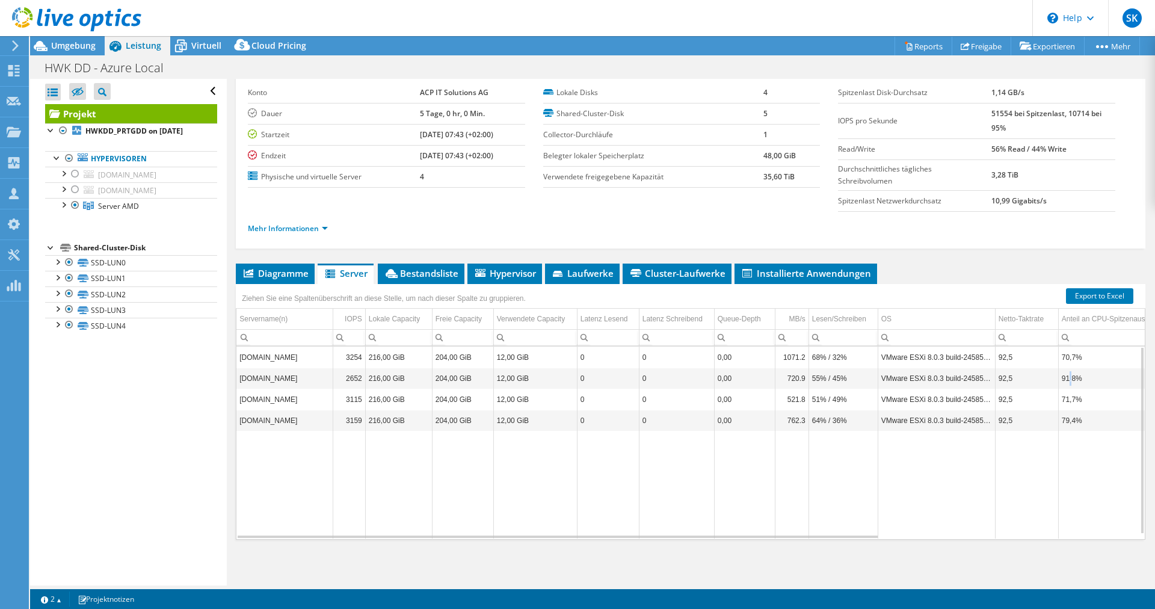
click at [1067, 377] on td "91,8%" at bounding box center [1118, 377] width 121 height 21
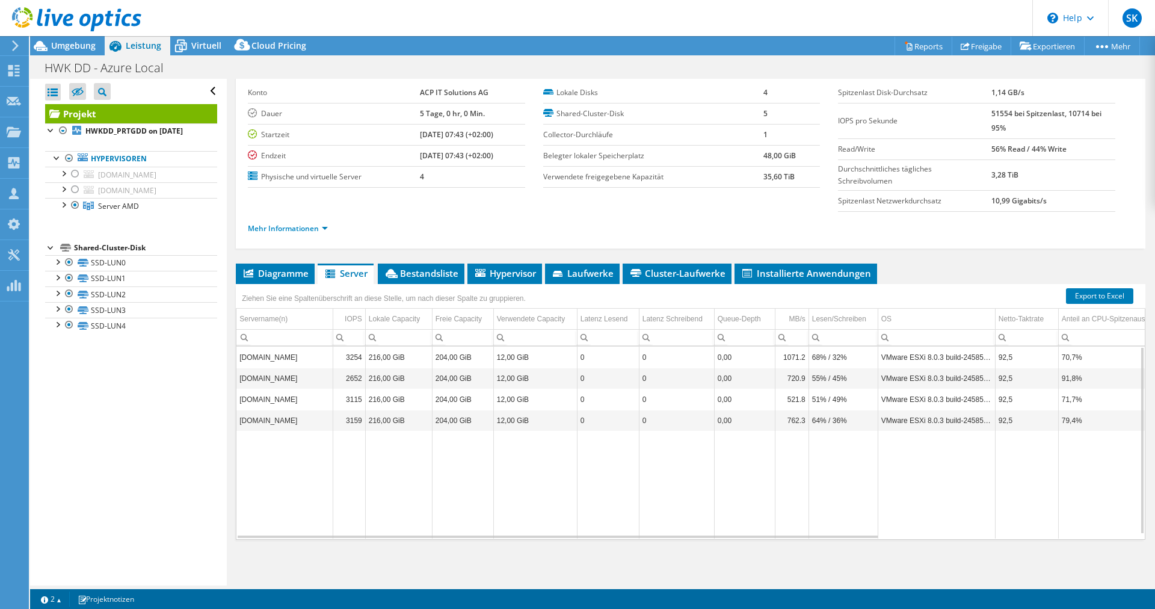
click at [1067, 377] on td "91,8%" at bounding box center [1118, 377] width 121 height 21
click at [1066, 397] on td "71,7%" at bounding box center [1118, 398] width 121 height 21
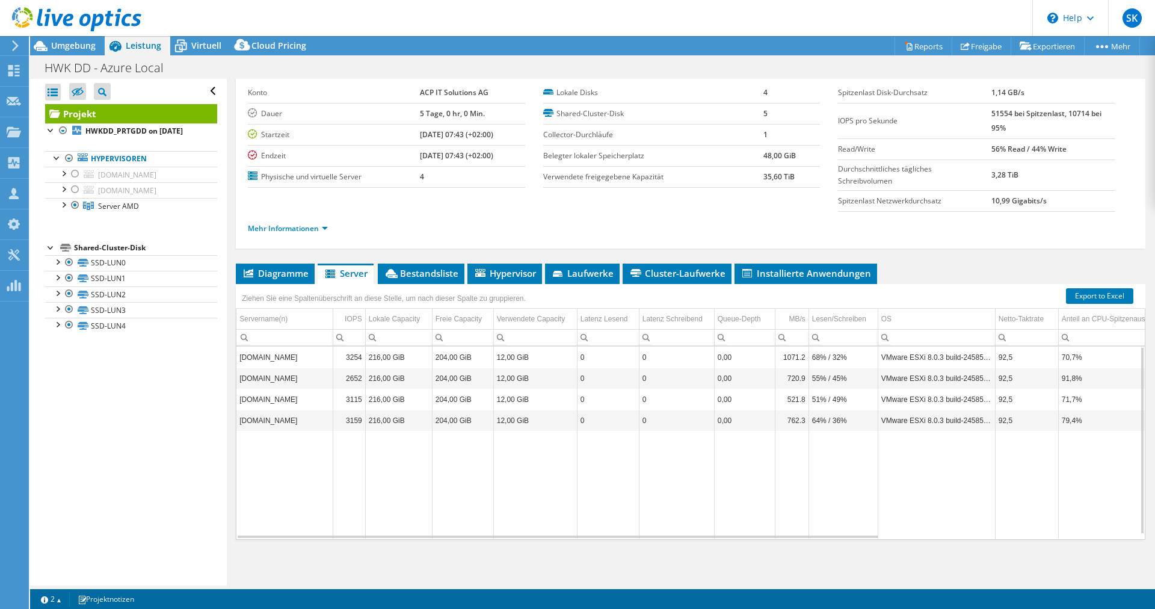
click at [1066, 397] on td "71,7%" at bounding box center [1118, 398] width 121 height 21
click at [701, 403] on td "0" at bounding box center [676, 398] width 75 height 21
click at [440, 278] on span "Bestandsliste" at bounding box center [421, 273] width 75 height 12
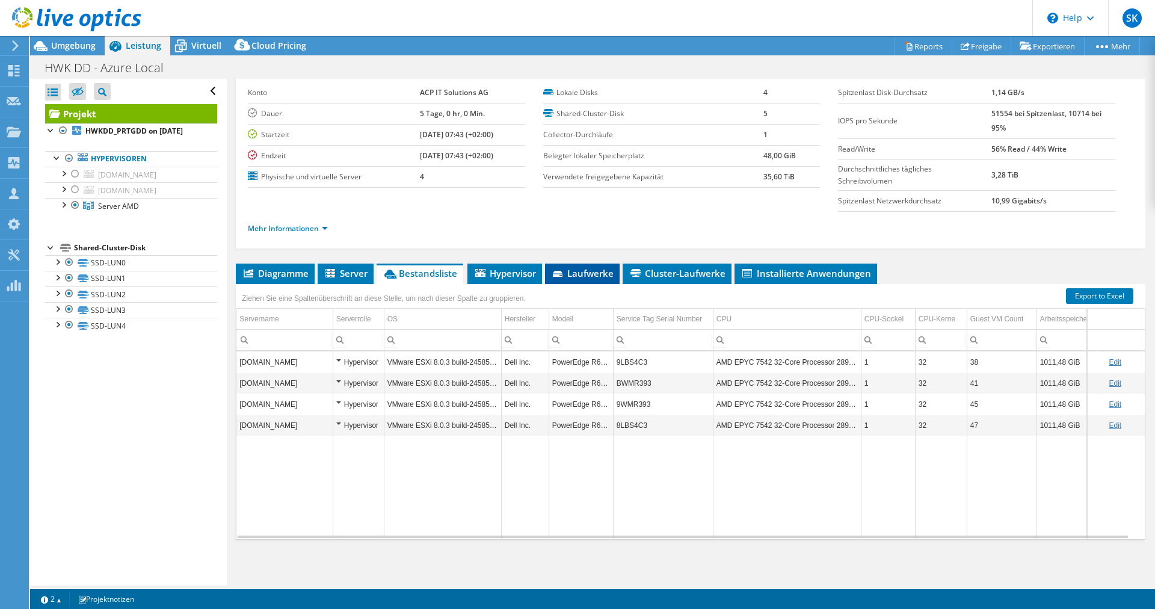
click at [575, 274] on span "Laufwerke" at bounding box center [582, 273] width 63 height 12
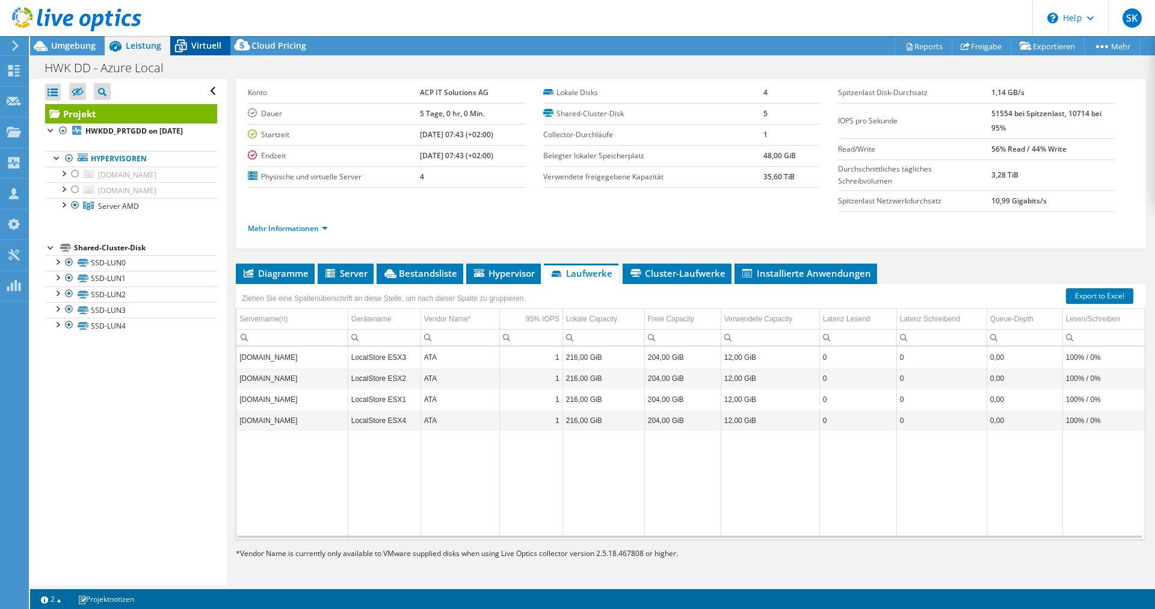
click at [203, 49] on span "Virtuell" at bounding box center [206, 45] width 30 height 11
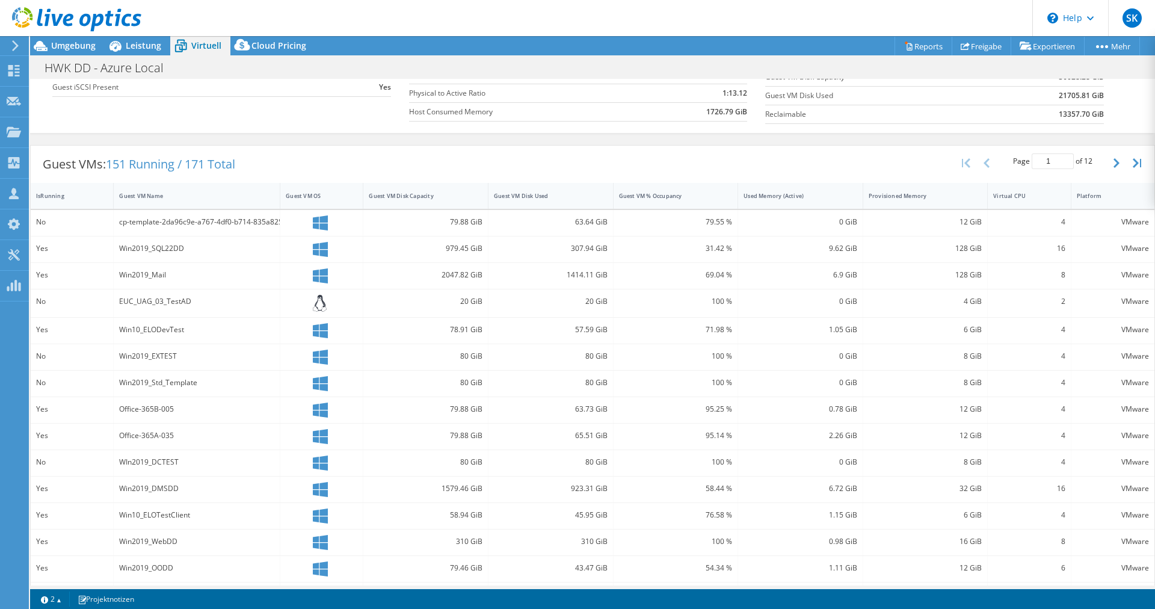
scroll to position [170, 0]
click at [563, 231] on div "63.64 GiB" at bounding box center [550, 223] width 125 height 26
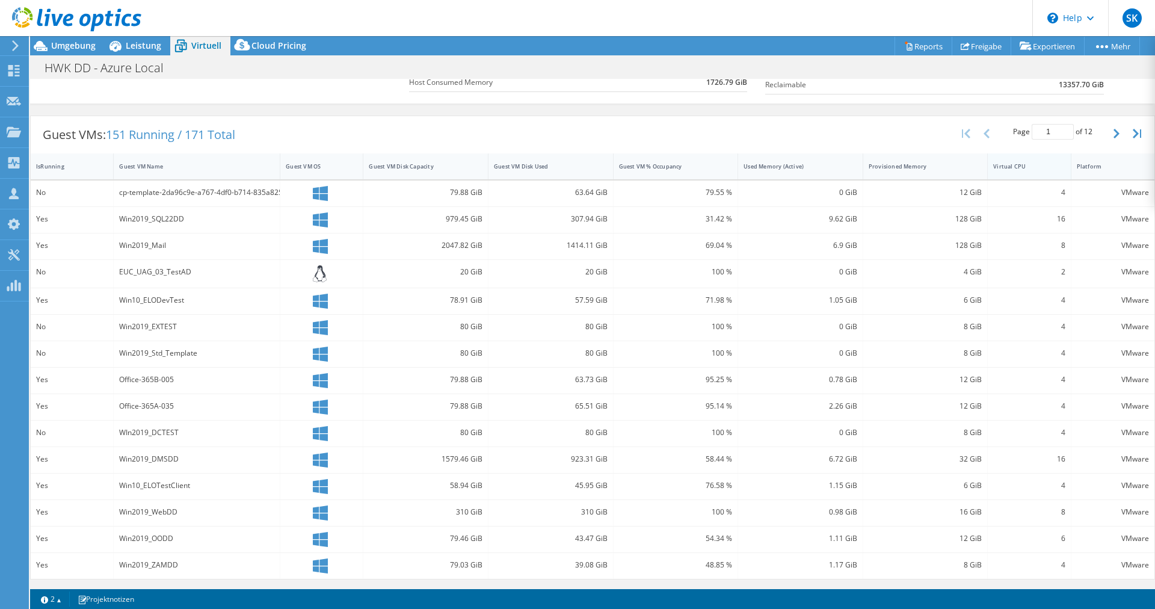
click at [1013, 165] on div "Virtual CPU" at bounding box center [1021, 166] width 57 height 8
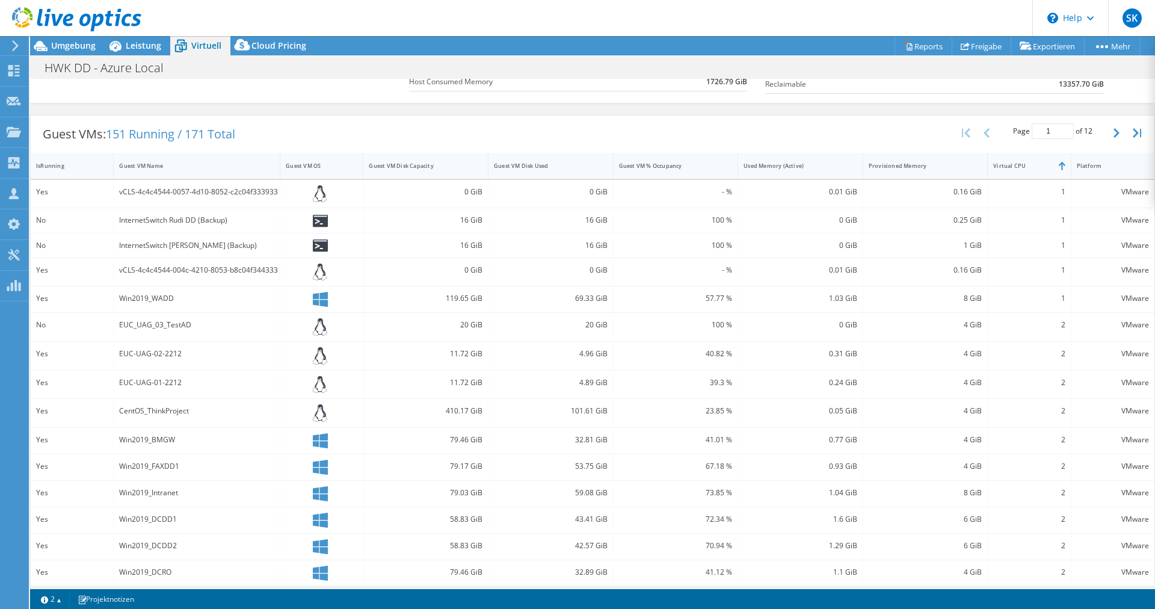
scroll to position [209, 0]
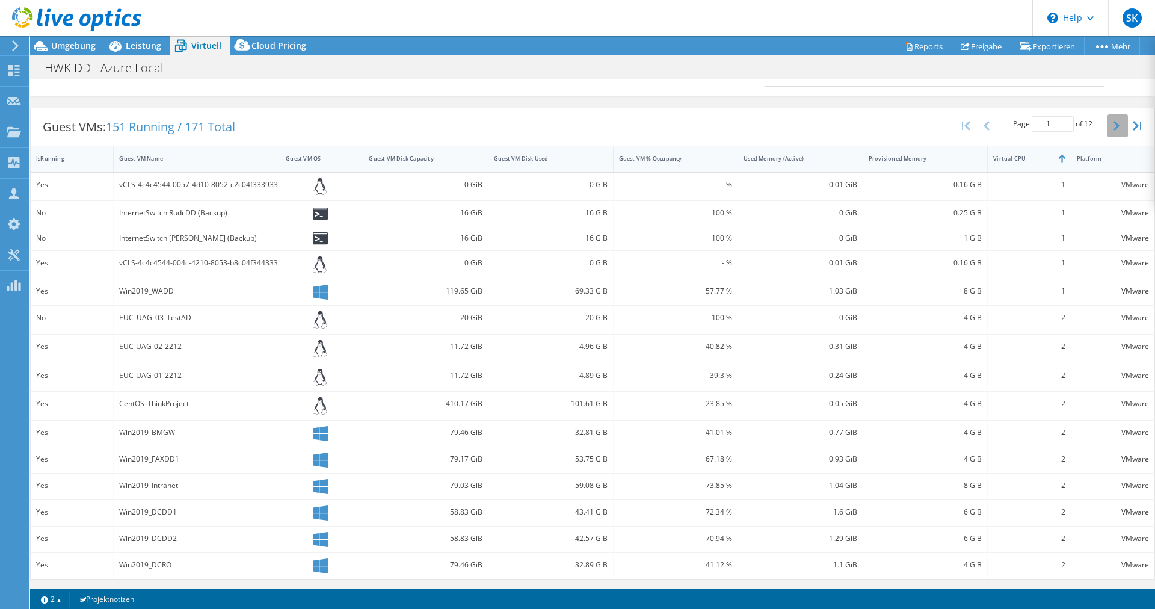
click at [1109, 126] on button "button" at bounding box center [1117, 125] width 20 height 23
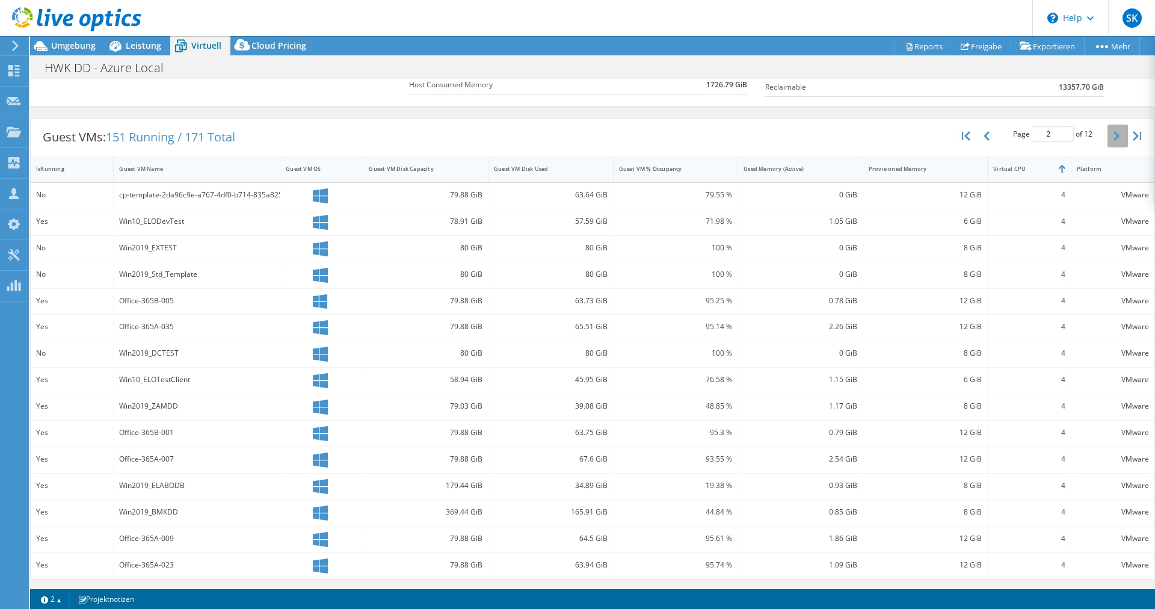
scroll to position [198, 0]
click at [1109, 126] on button "button" at bounding box center [1117, 135] width 20 height 23
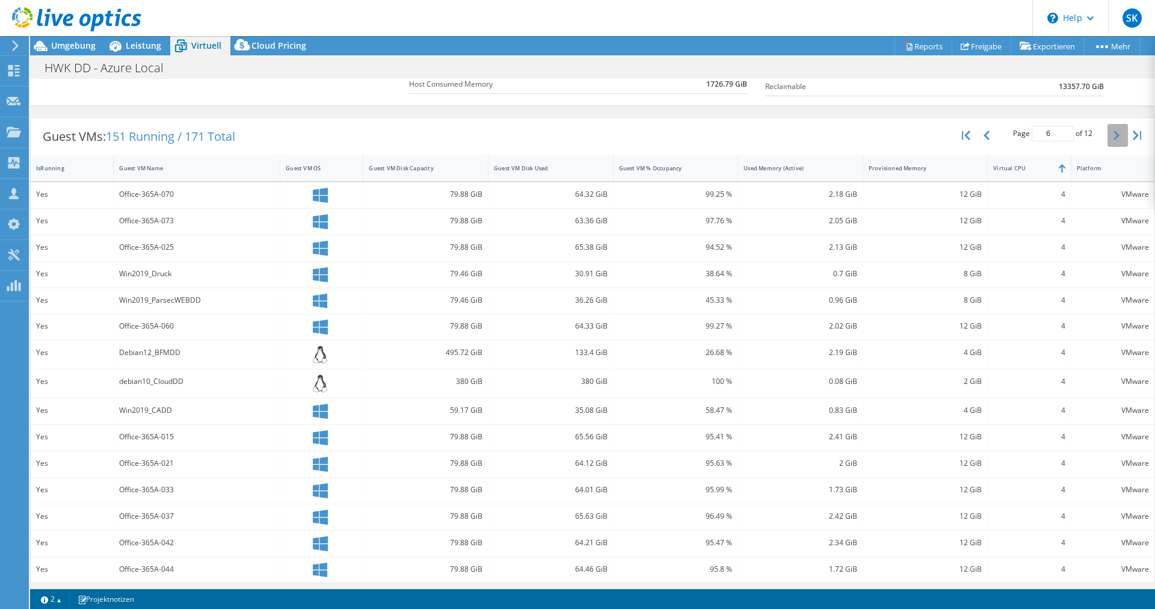
click at [1109, 126] on button "button" at bounding box center [1117, 135] width 20 height 23
click at [70, 43] on span "Umgebung" at bounding box center [73, 45] width 44 height 11
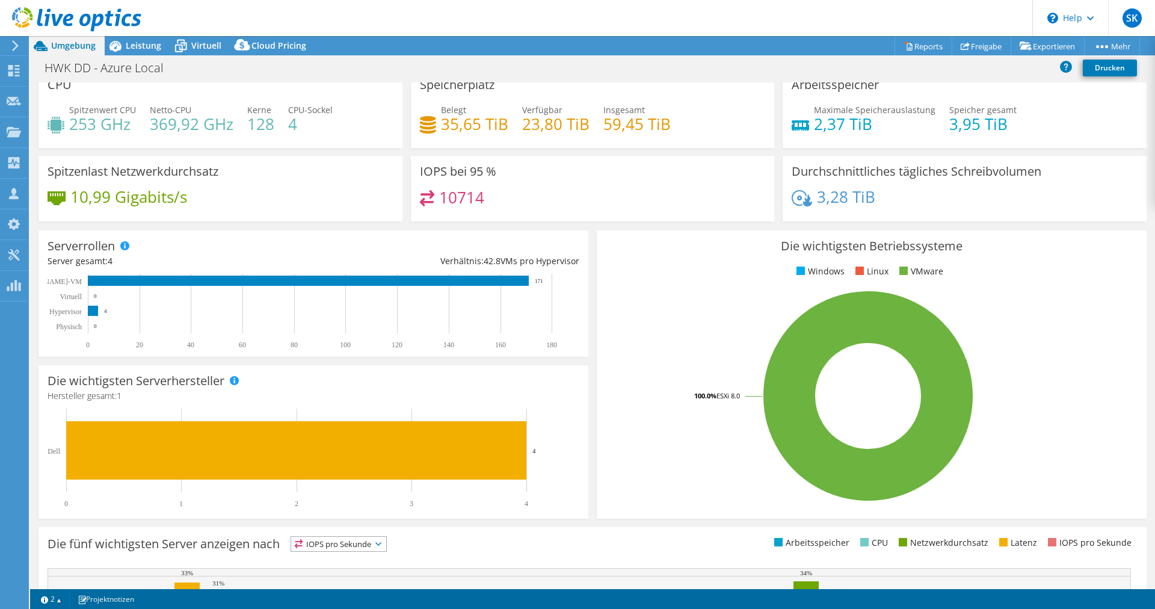
scroll to position [0, 0]
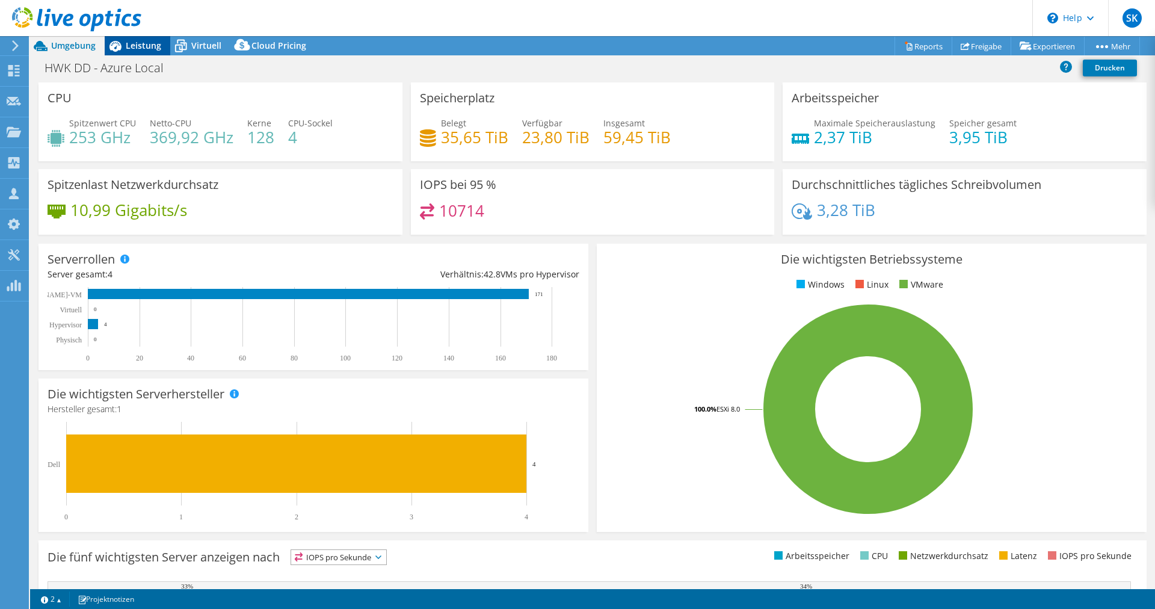
click at [147, 43] on span "Leistung" at bounding box center [143, 45] width 35 height 11
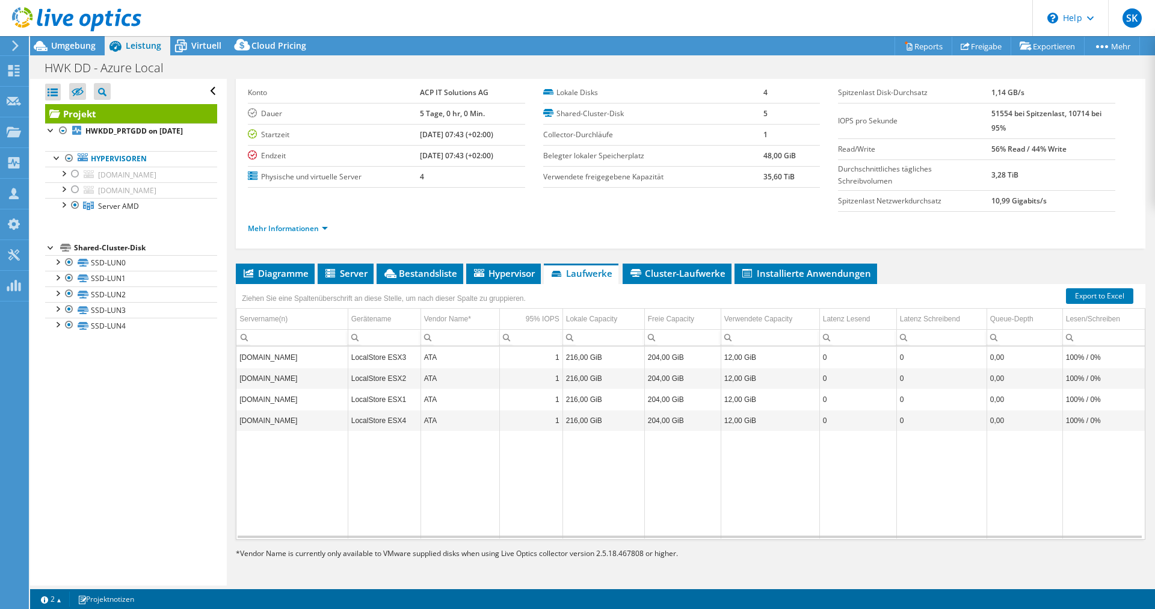
scroll to position [54, 0]
click at [67, 301] on div at bounding box center [69, 293] width 12 height 14
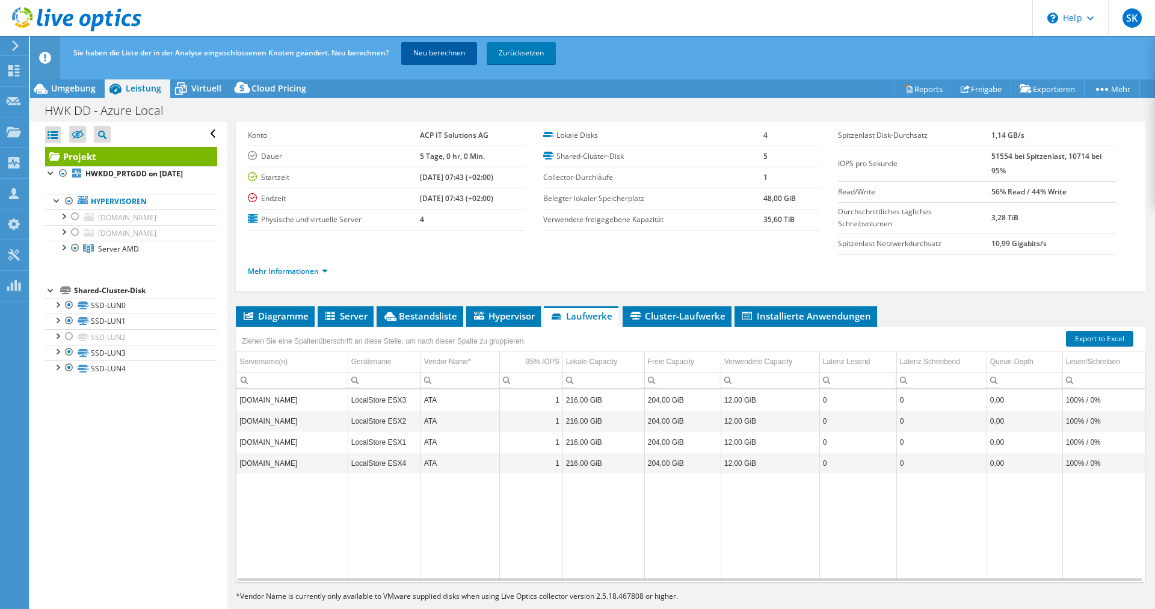
scroll to position [53, 0]
click at [456, 51] on link "Neu berechnen" at bounding box center [439, 53] width 76 height 22
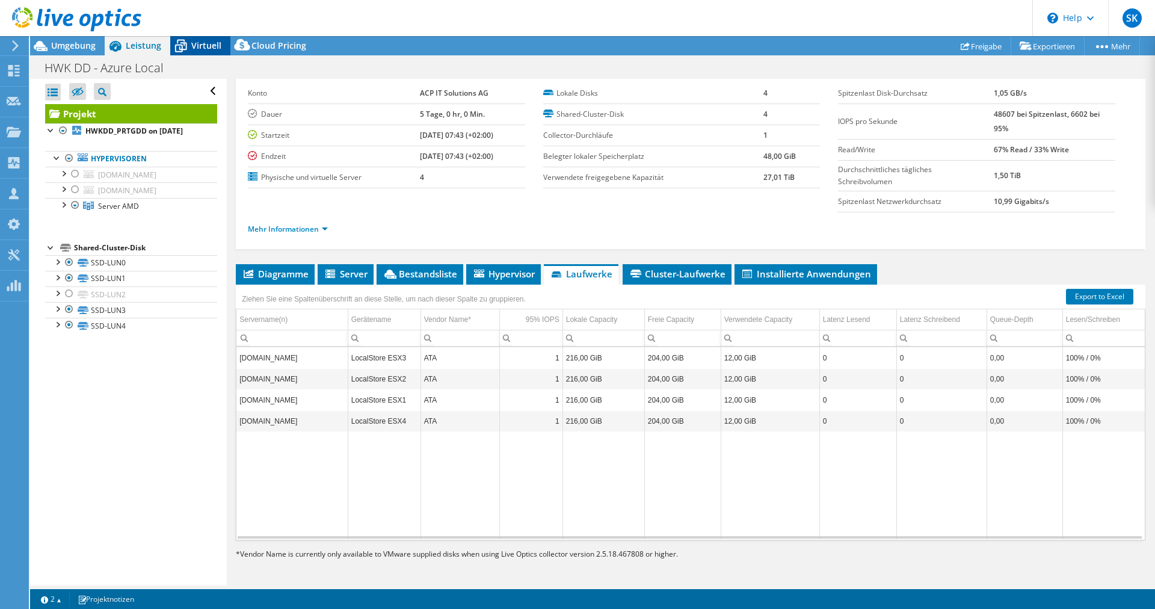
click at [197, 46] on span "Virtuell" at bounding box center [206, 45] width 30 height 11
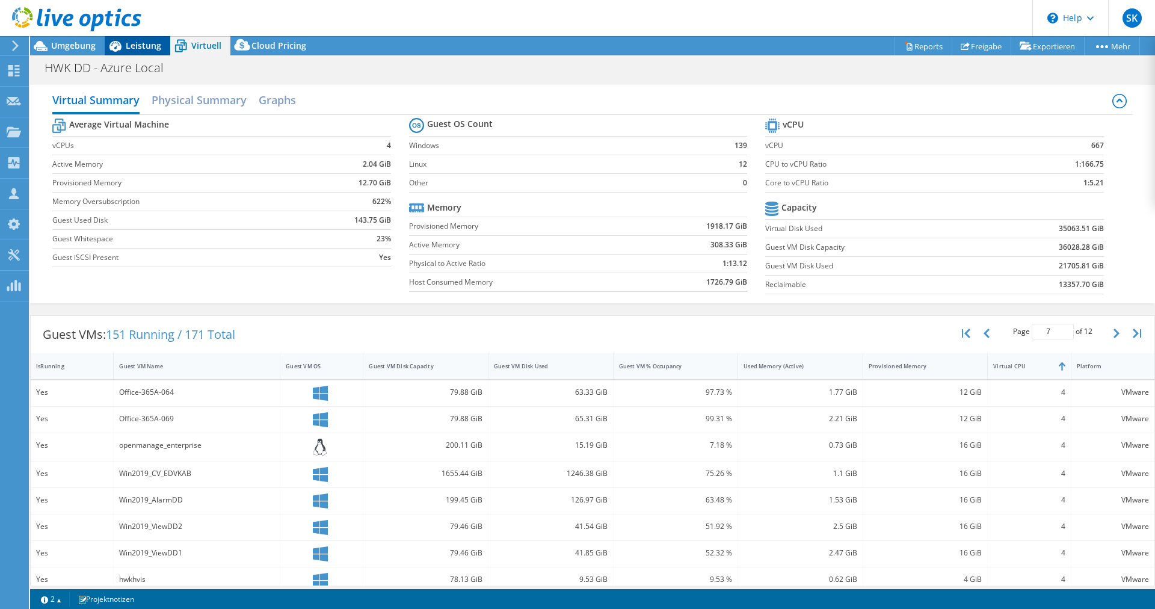
click at [148, 46] on span "Leistung" at bounding box center [143, 45] width 35 height 11
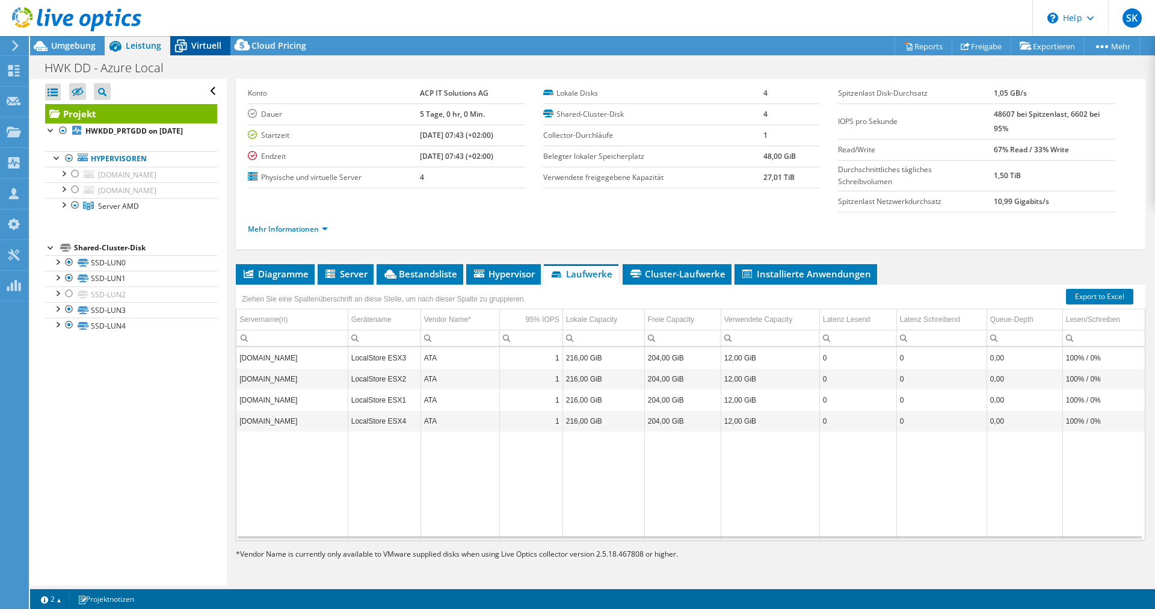
click at [193, 48] on span "Virtuell" at bounding box center [206, 45] width 30 height 11
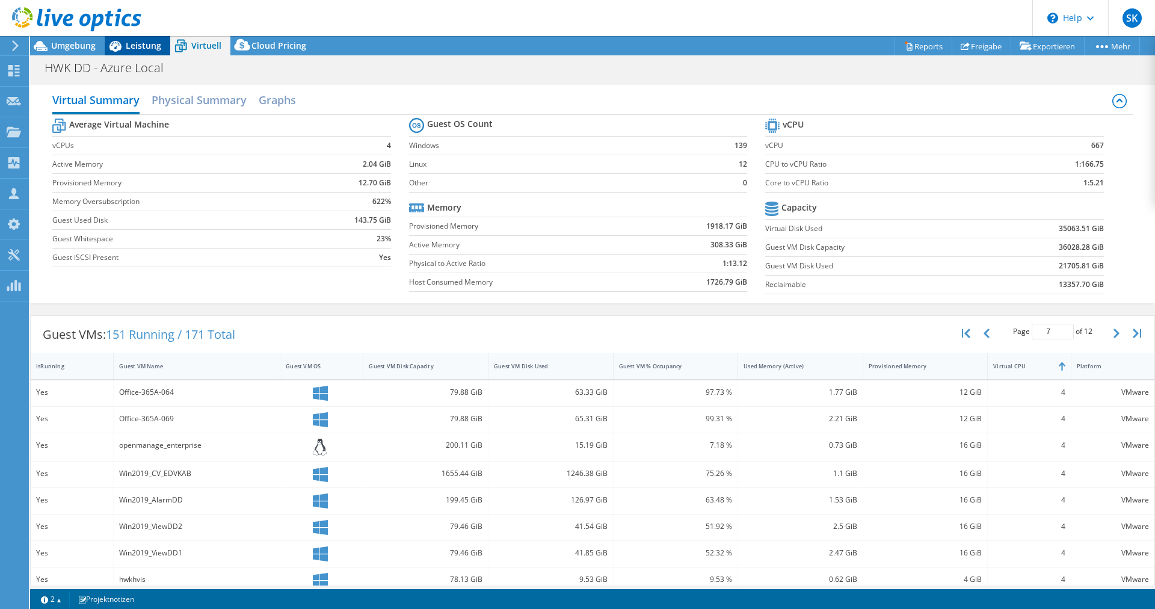
click at [134, 45] on span "Leistung" at bounding box center [143, 45] width 35 height 11
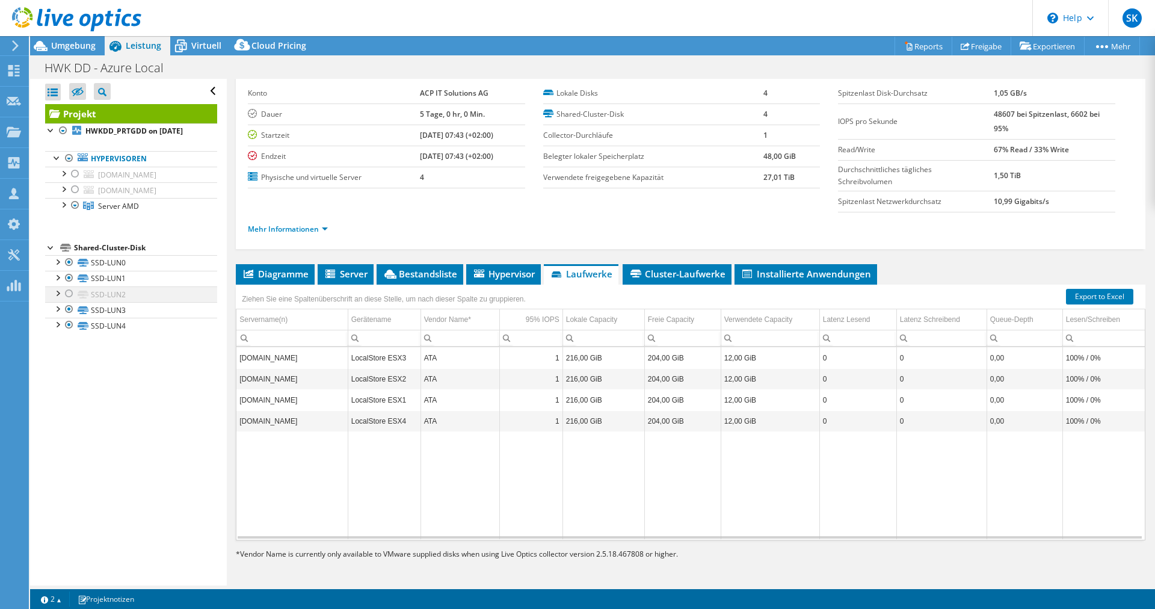
click at [58, 298] on div at bounding box center [57, 292] width 12 height 12
click at [194, 49] on span "Virtuell" at bounding box center [206, 45] width 30 height 11
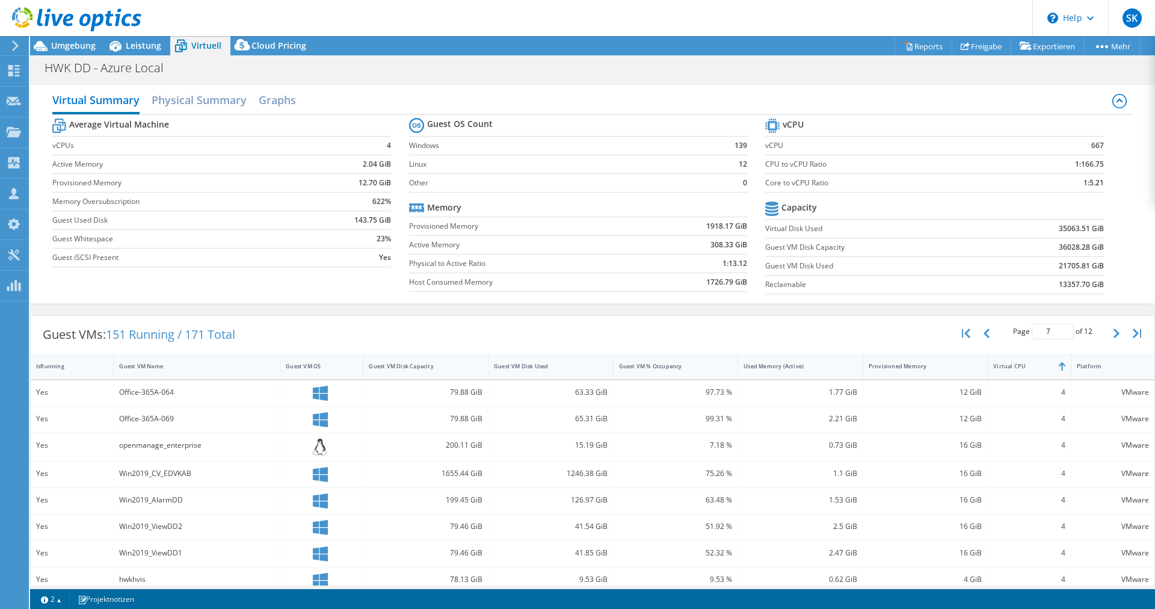
click at [148, 389] on div "Office-365A-064" at bounding box center [196, 391] width 155 height 13
click at [217, 405] on div "Office-365A-064" at bounding box center [197, 393] width 167 height 26
click at [223, 105] on h2 "Physical Summary" at bounding box center [199, 101] width 95 height 26
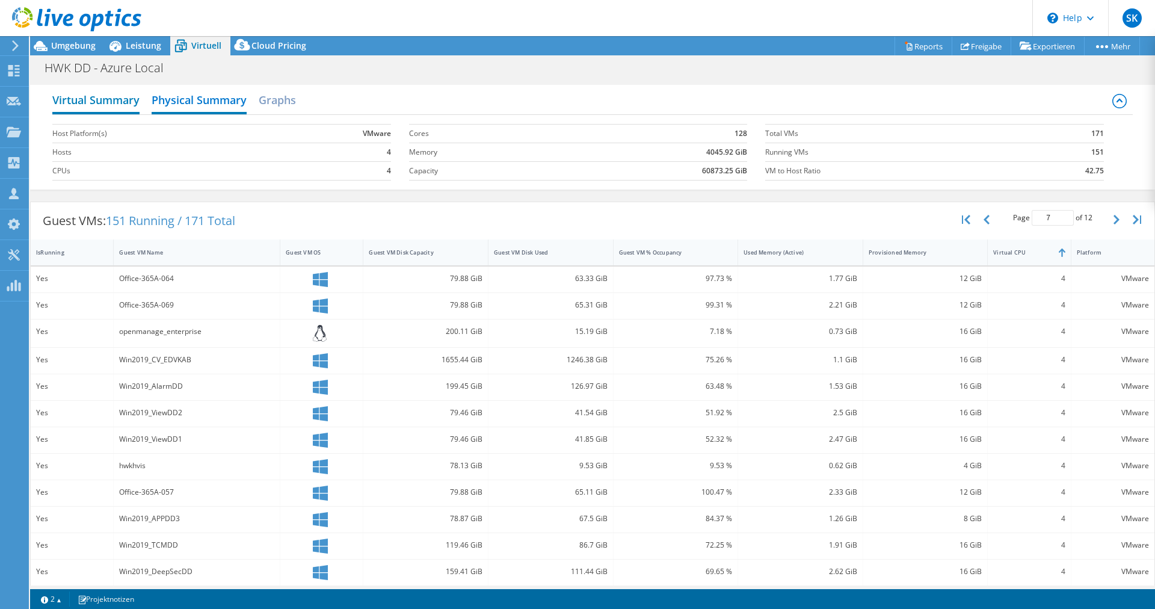
click at [119, 105] on h2 "Virtual Summary" at bounding box center [95, 101] width 87 height 26
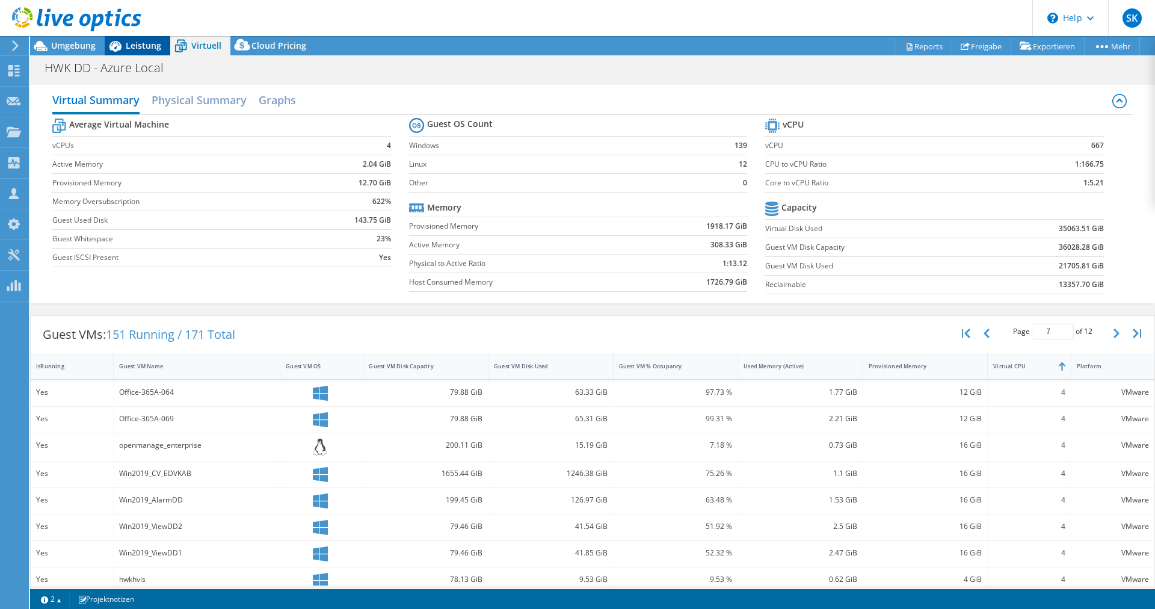
click at [148, 46] on span "Leistung" at bounding box center [143, 45] width 35 height 11
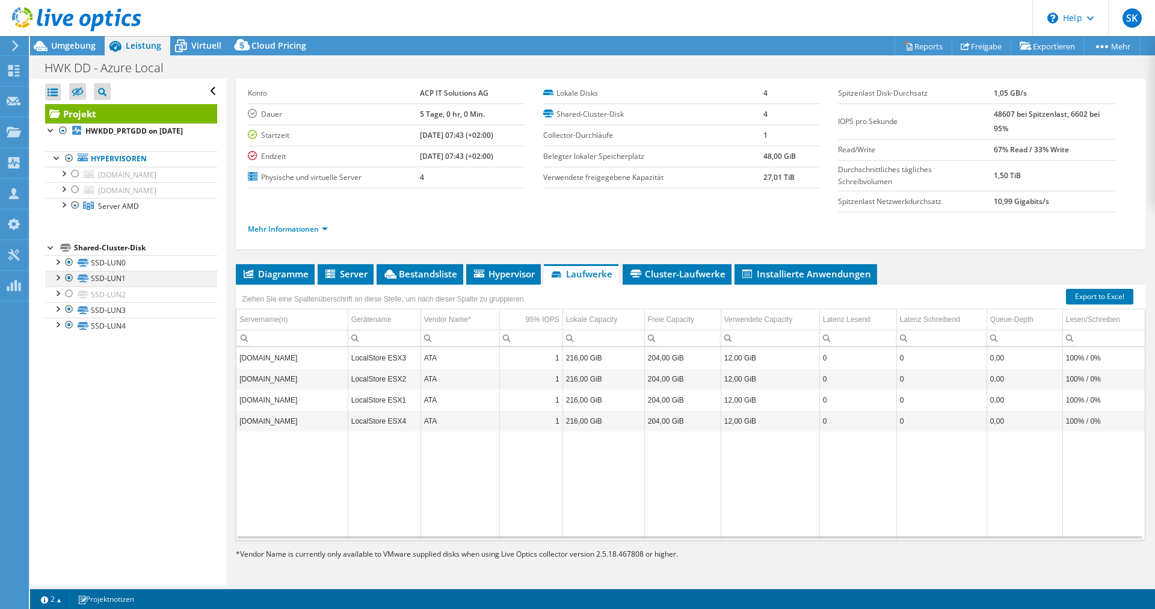
click at [66, 285] on div at bounding box center [69, 278] width 12 height 14
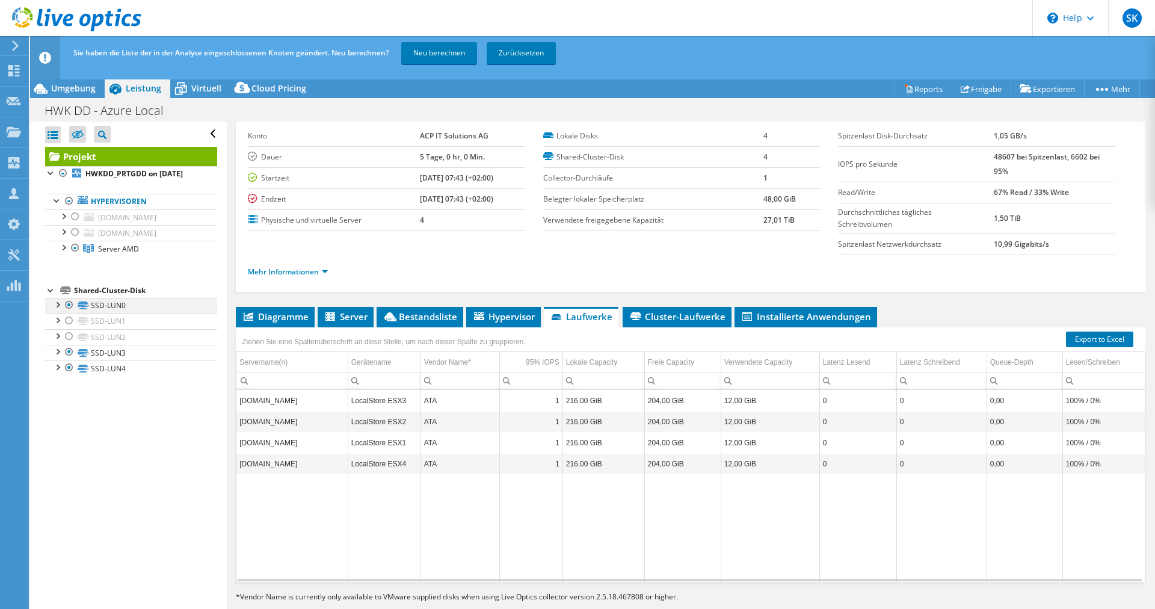
click at [64, 312] on div at bounding box center [69, 305] width 12 height 14
click at [68, 359] on div at bounding box center [69, 352] width 12 height 14
click at [69, 375] on div at bounding box center [69, 367] width 12 height 14
click at [446, 55] on link "Neu berechnen" at bounding box center [439, 53] width 76 height 22
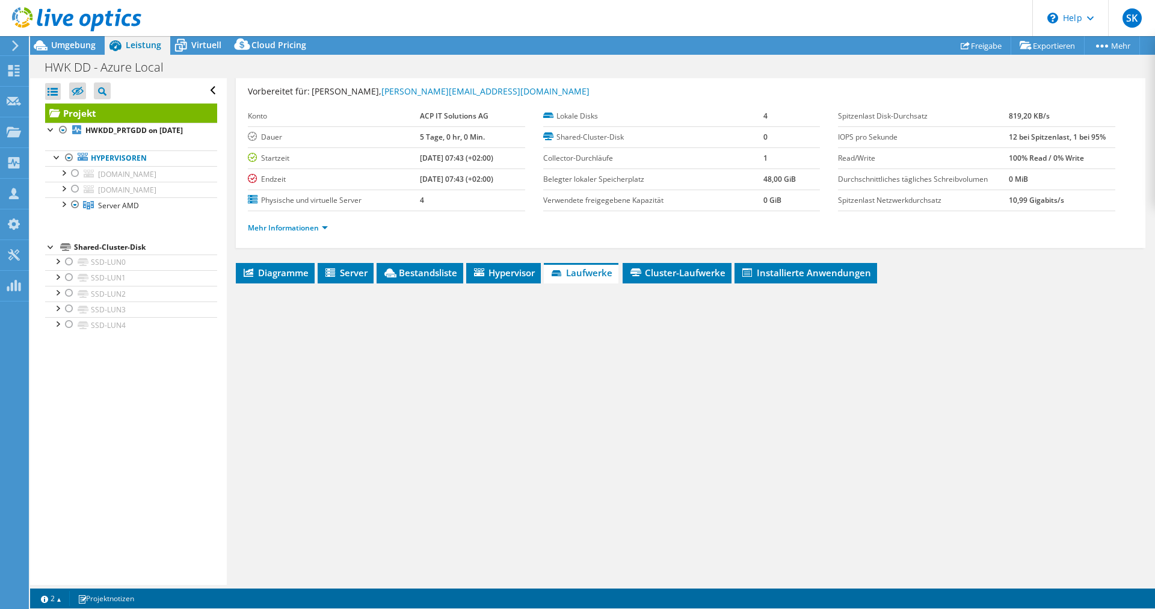
scroll to position [29, 0]
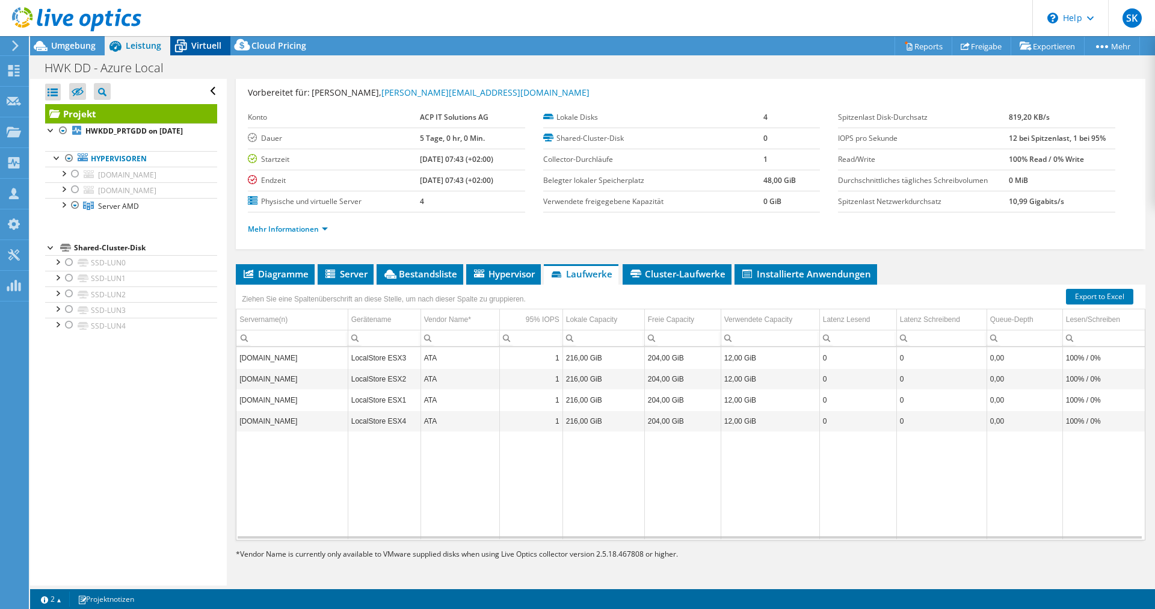
click at [189, 44] on icon at bounding box center [180, 45] width 21 height 21
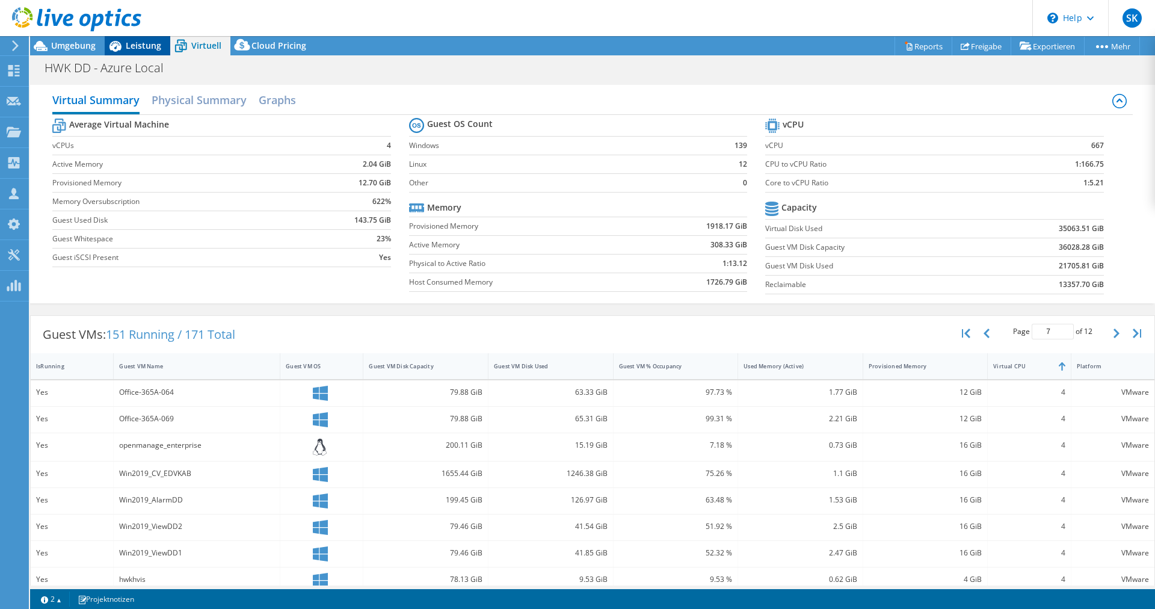
click at [144, 45] on span "Leistung" at bounding box center [143, 45] width 35 height 11
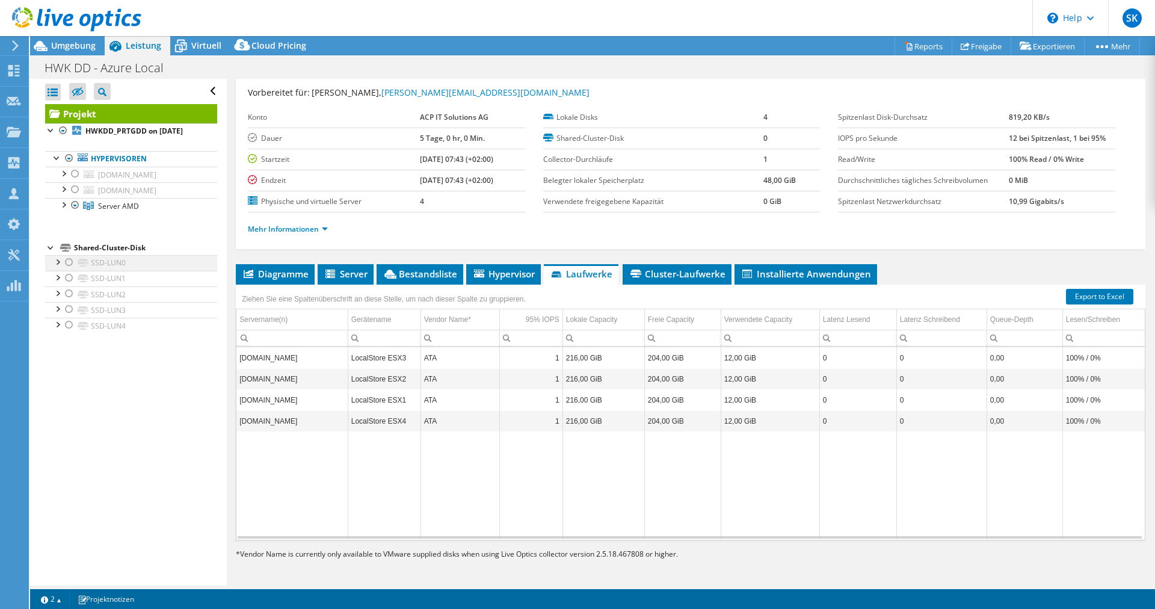
click at [67, 269] on div at bounding box center [69, 262] width 12 height 14
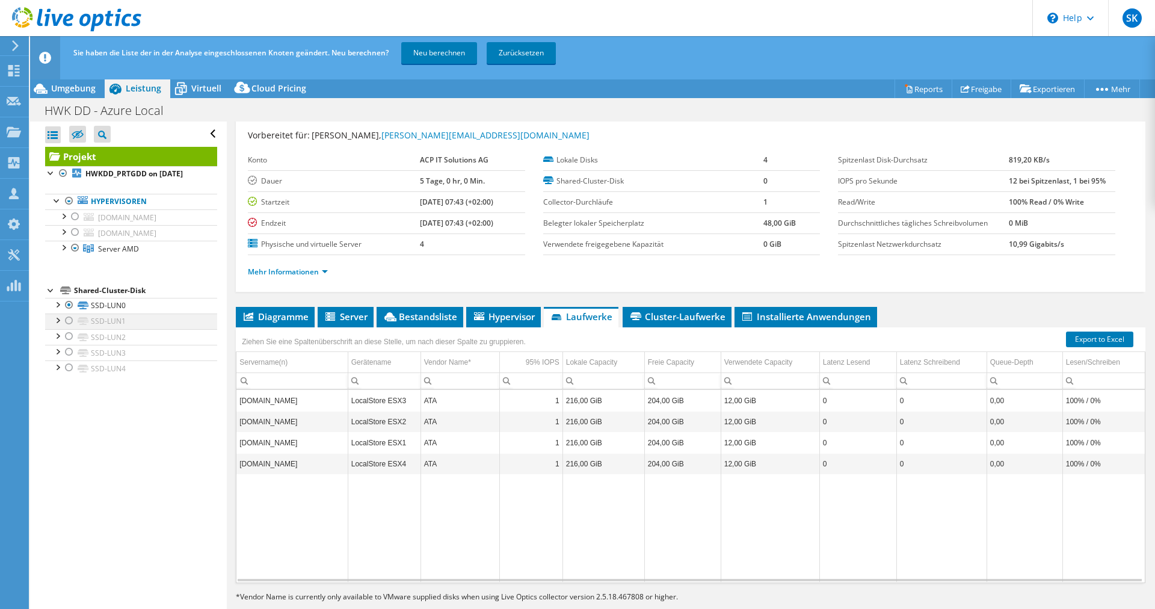
click at [67, 328] on div at bounding box center [69, 320] width 12 height 14
click at [72, 343] on div at bounding box center [69, 336] width 12 height 14
click at [68, 359] on div at bounding box center [69, 352] width 12 height 14
click at [67, 375] on div at bounding box center [69, 367] width 12 height 14
click at [437, 57] on link "Neu berechnen" at bounding box center [439, 53] width 76 height 22
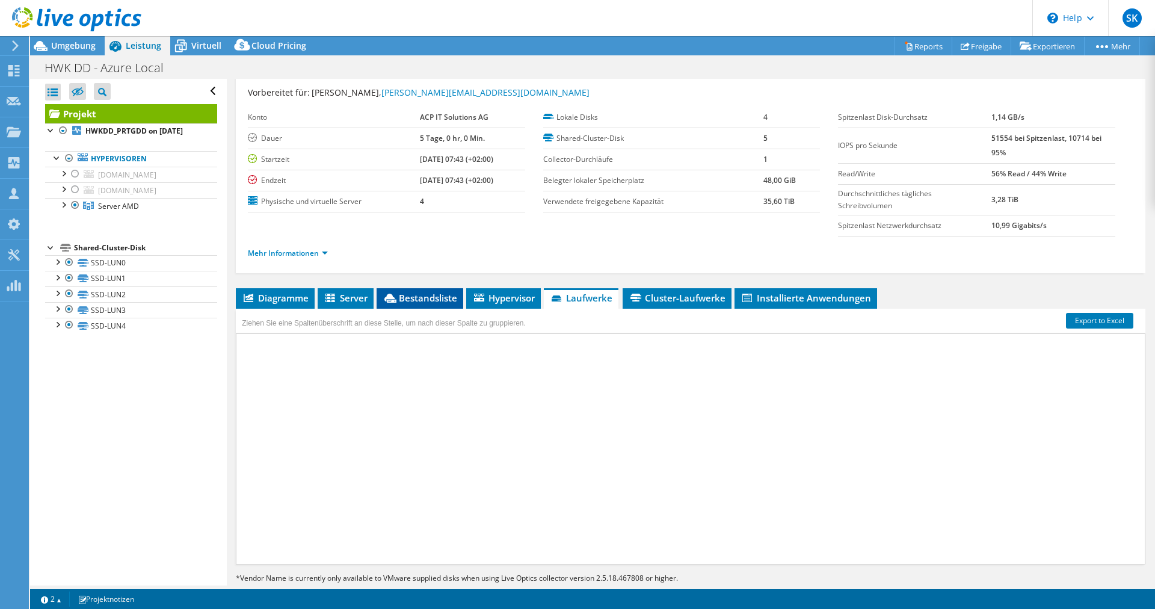
click at [427, 295] on span "Bestandsliste" at bounding box center [419, 298] width 75 height 12
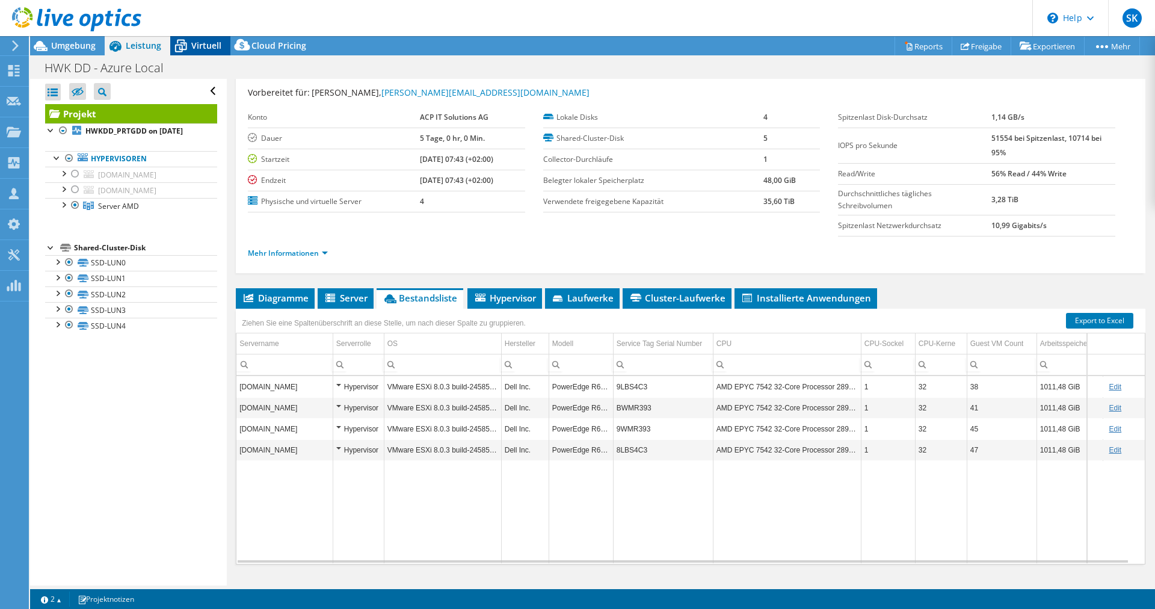
click at [204, 44] on span "Virtuell" at bounding box center [206, 45] width 30 height 11
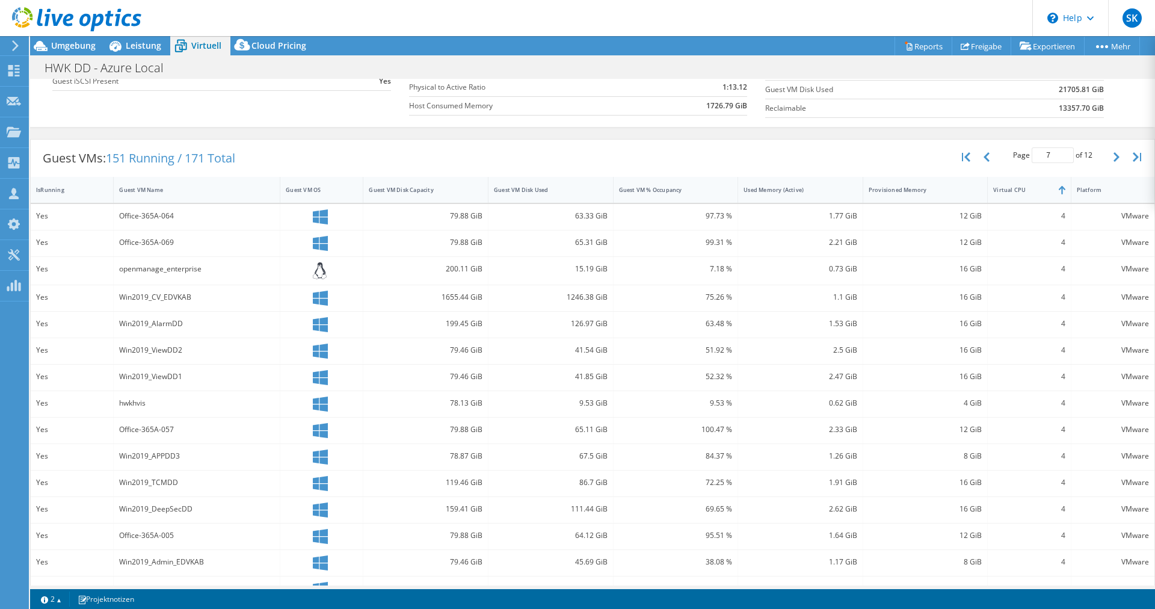
scroll to position [200, 0]
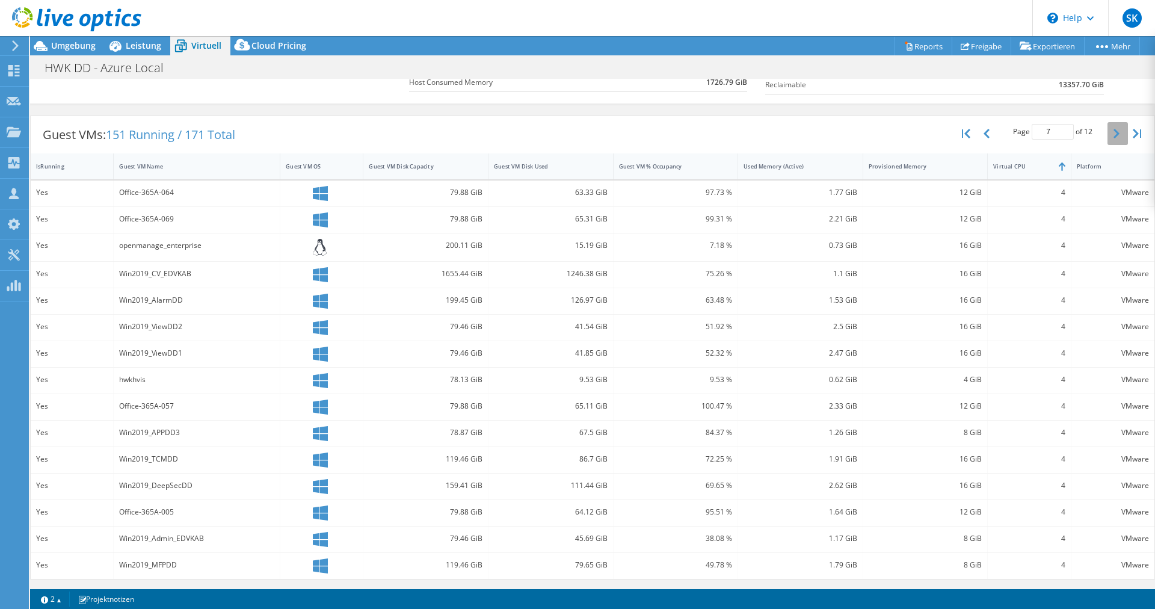
click at [1115, 135] on icon "button" at bounding box center [1116, 134] width 6 height 10
click at [1115, 135] on icon "button" at bounding box center [1116, 136] width 6 height 10
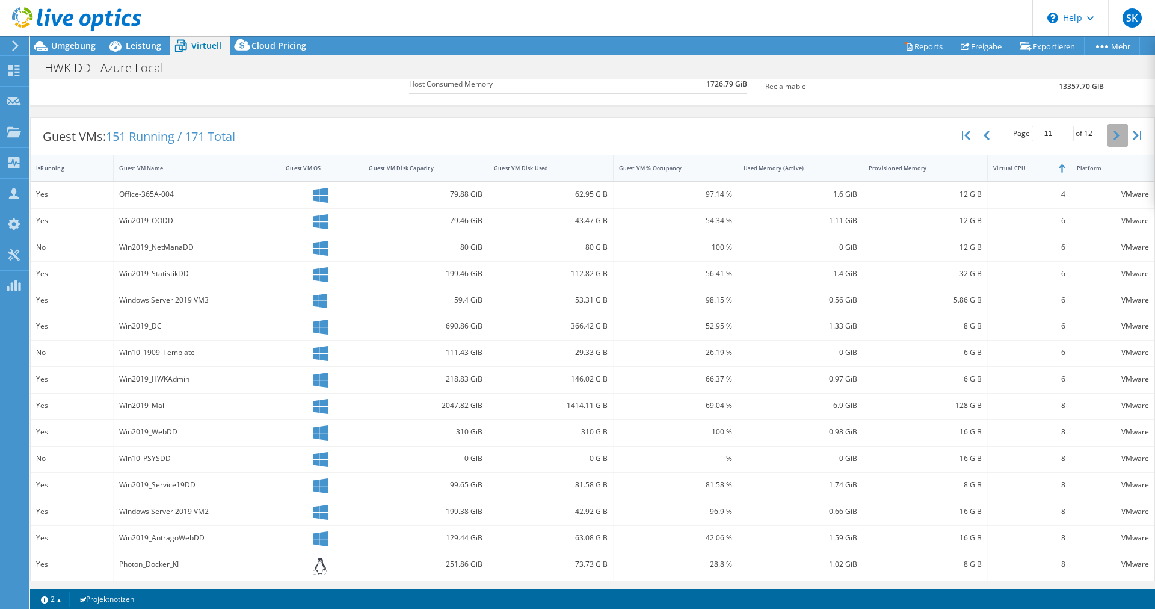
click at [1115, 135] on icon "button" at bounding box center [1116, 135] width 6 height 10
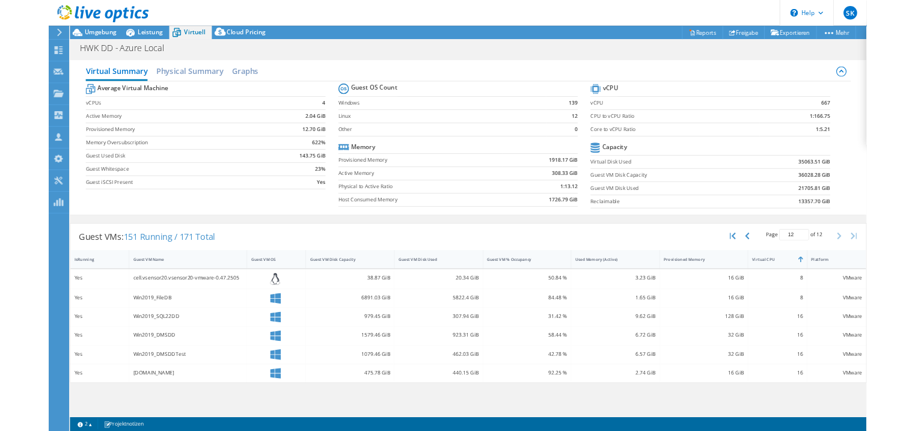
scroll to position [0, 0]
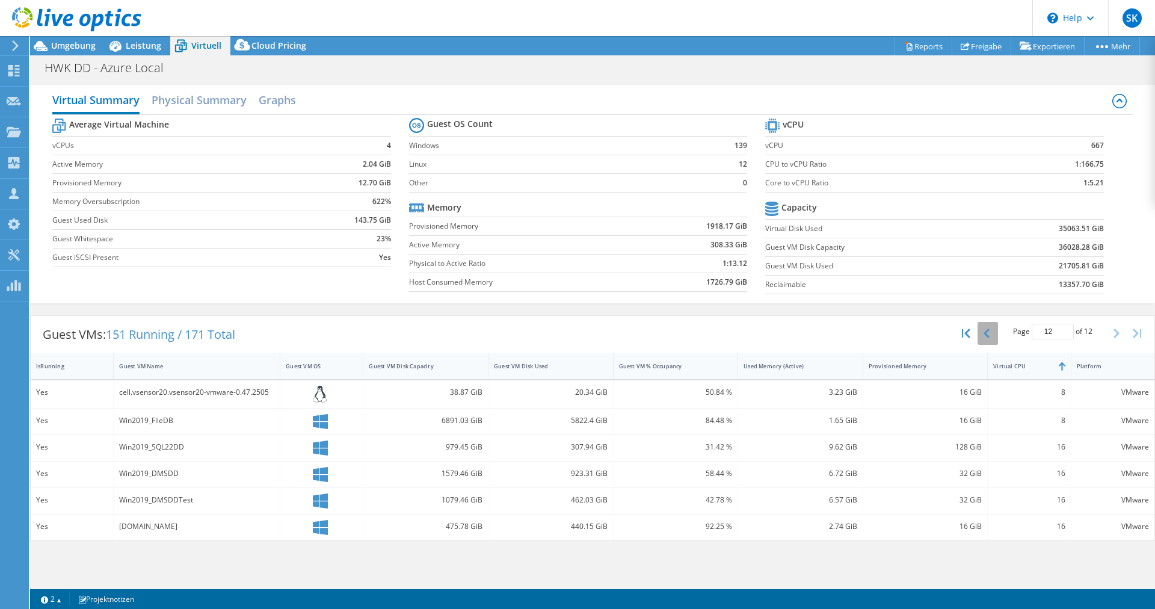
click at [990, 331] on button "button" at bounding box center [987, 333] width 20 height 23
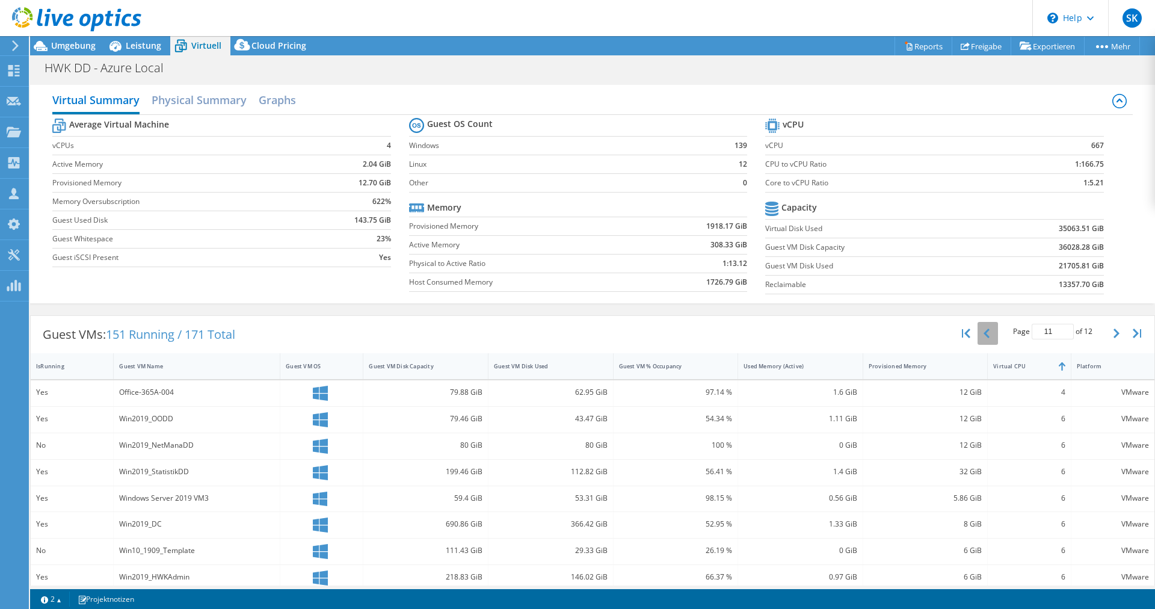
click at [990, 331] on button "button" at bounding box center [987, 333] width 20 height 23
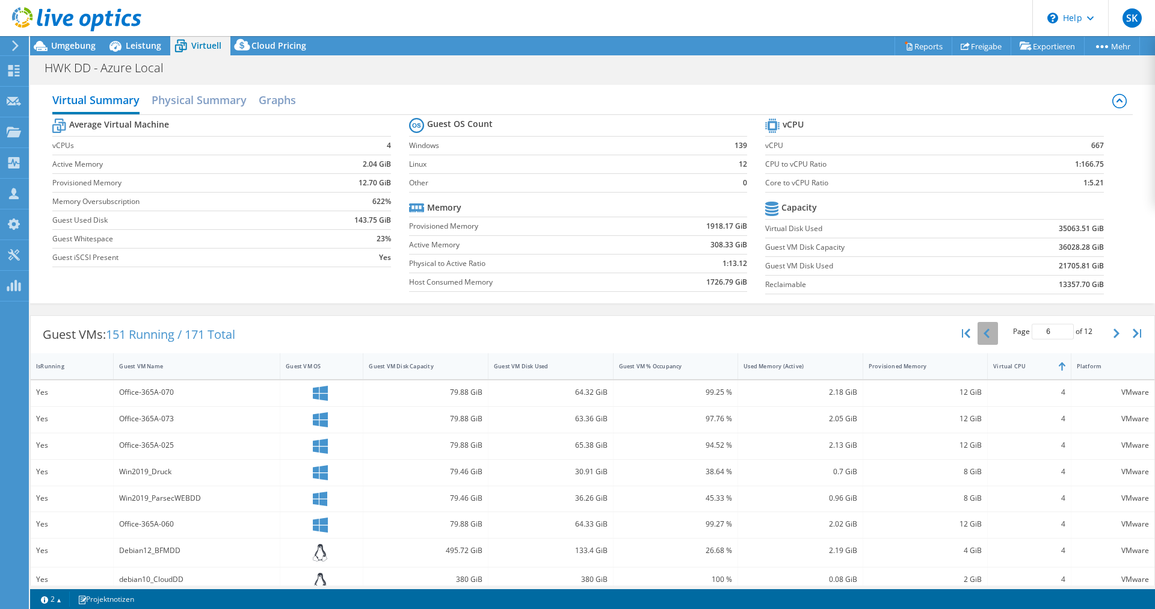
click at [990, 331] on button "button" at bounding box center [987, 333] width 20 height 23
type input "5"
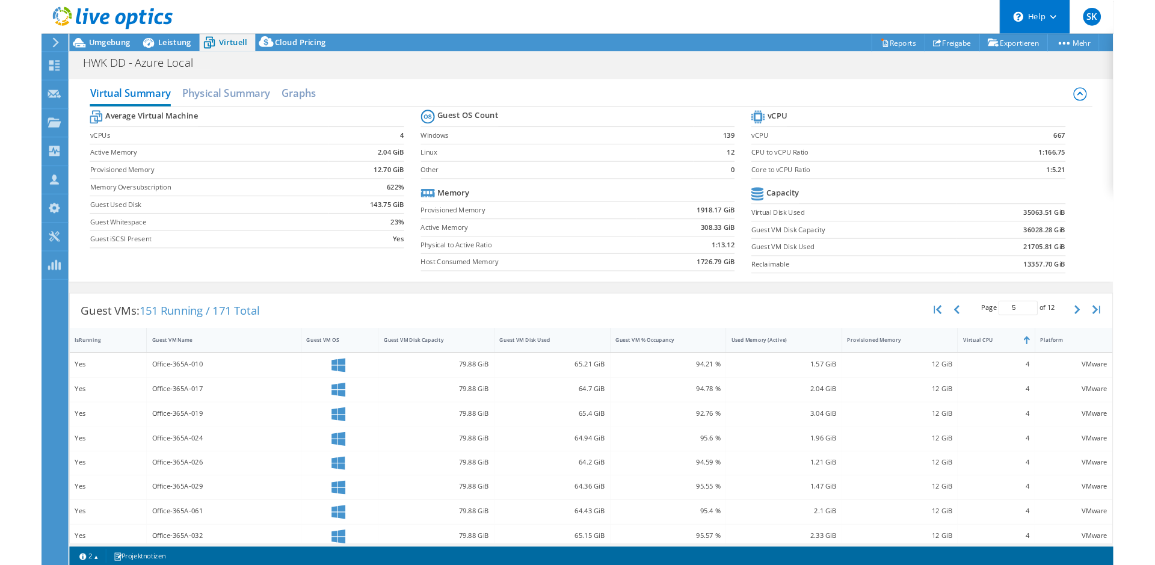
scroll to position [29, 0]
